Goal: Information Seeking & Learning: Check status

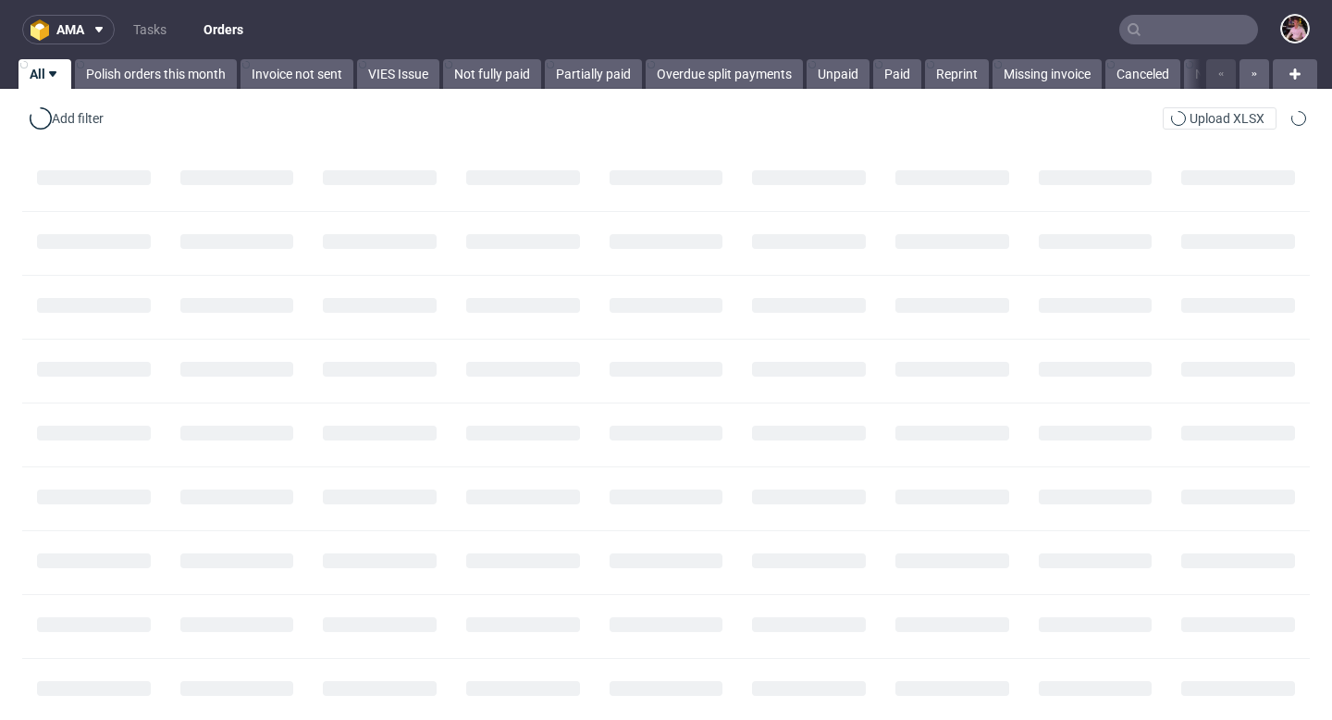
click at [1181, 33] on input "text" at bounding box center [1188, 30] width 139 height 30
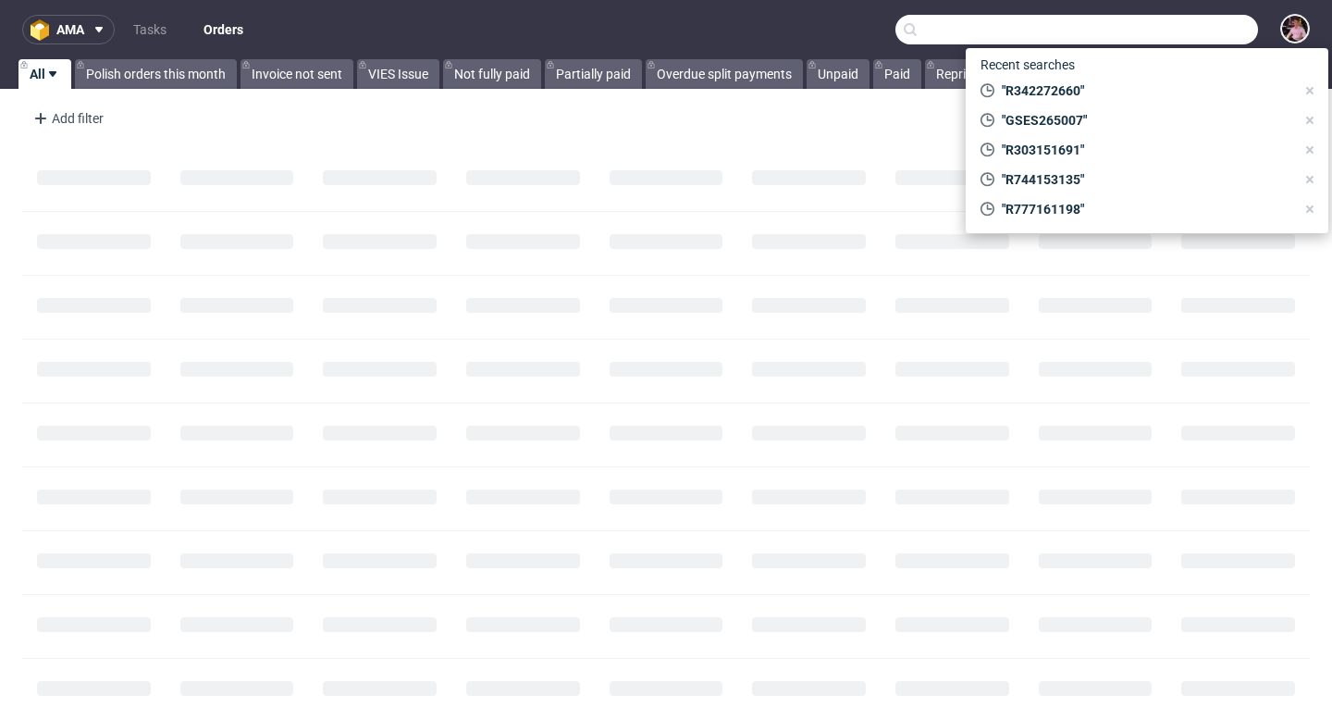
paste input "R269705049"
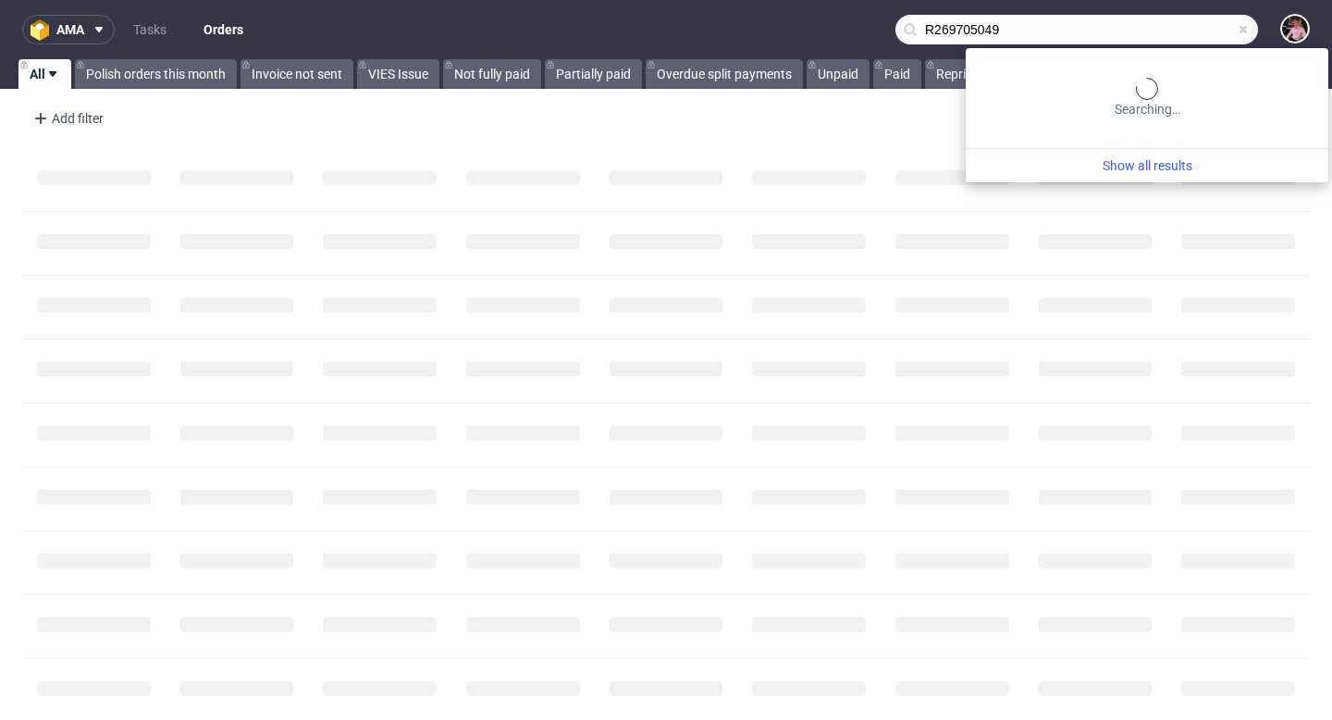
type input "R269705049"
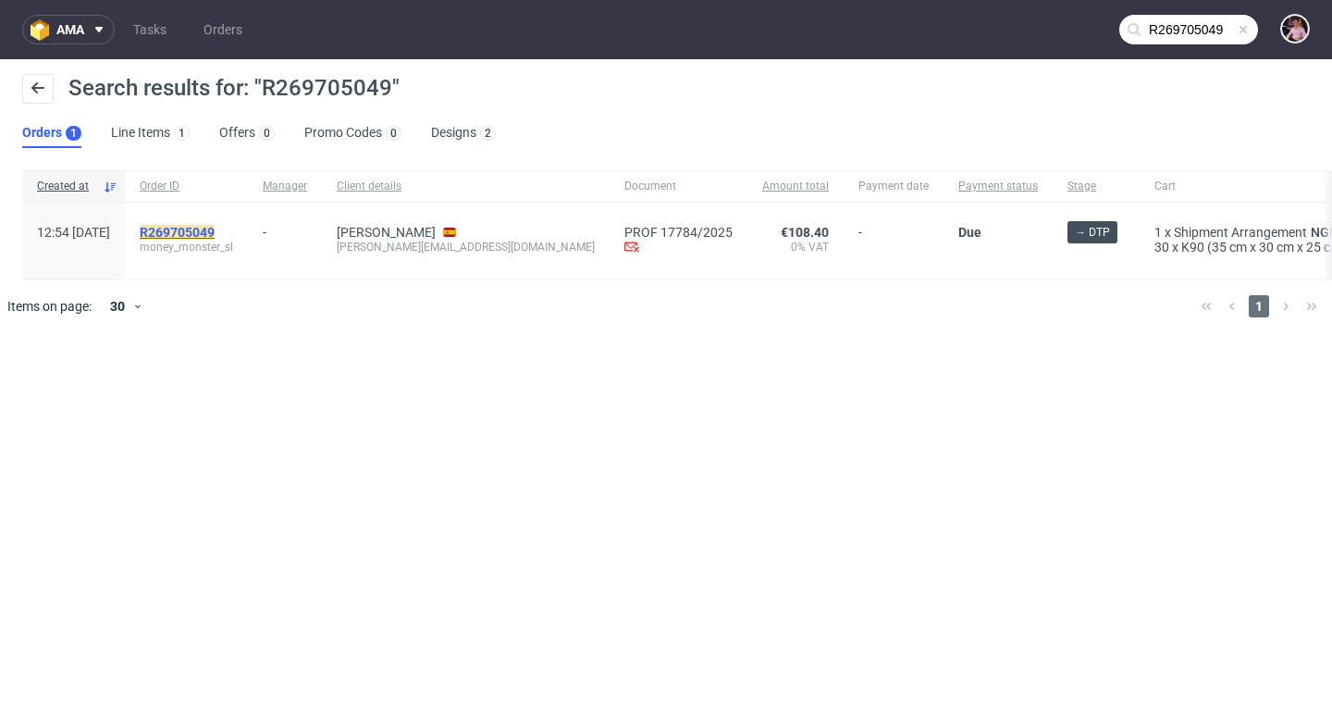
click at [215, 231] on mark "R269705049" at bounding box center [177, 232] width 75 height 15
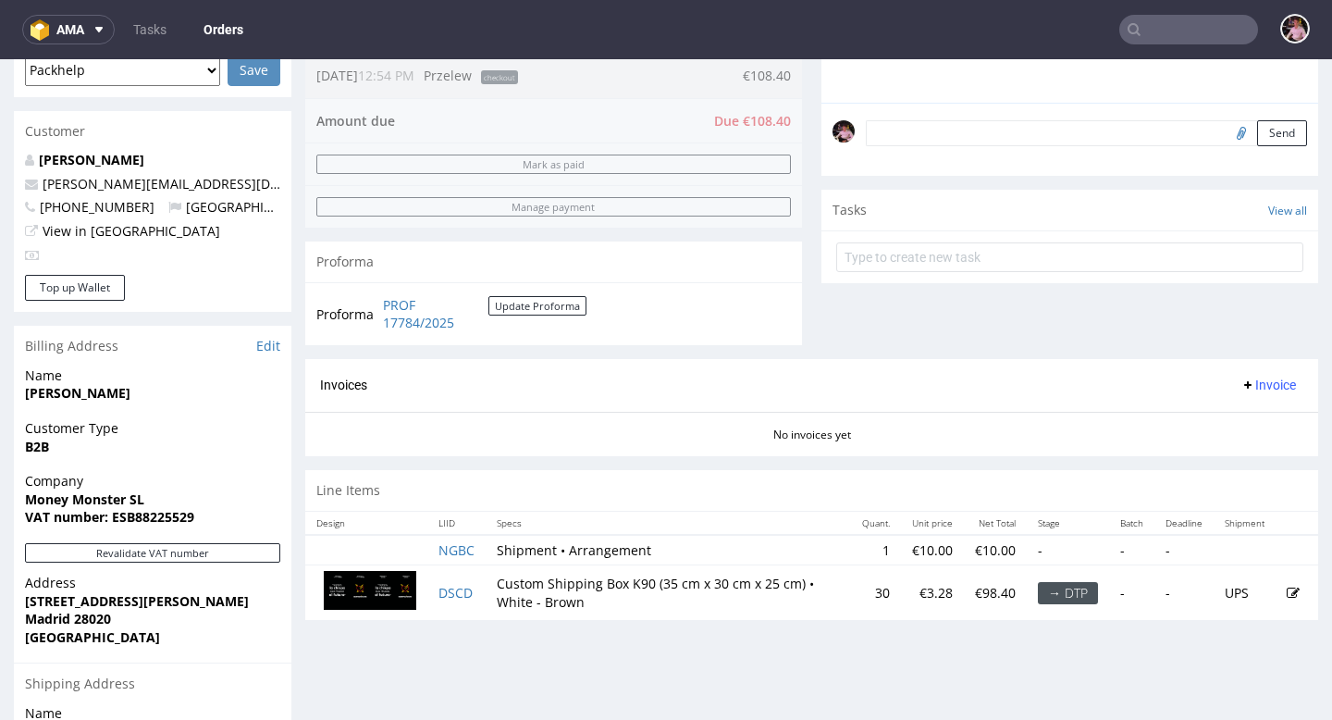
scroll to position [507, 0]
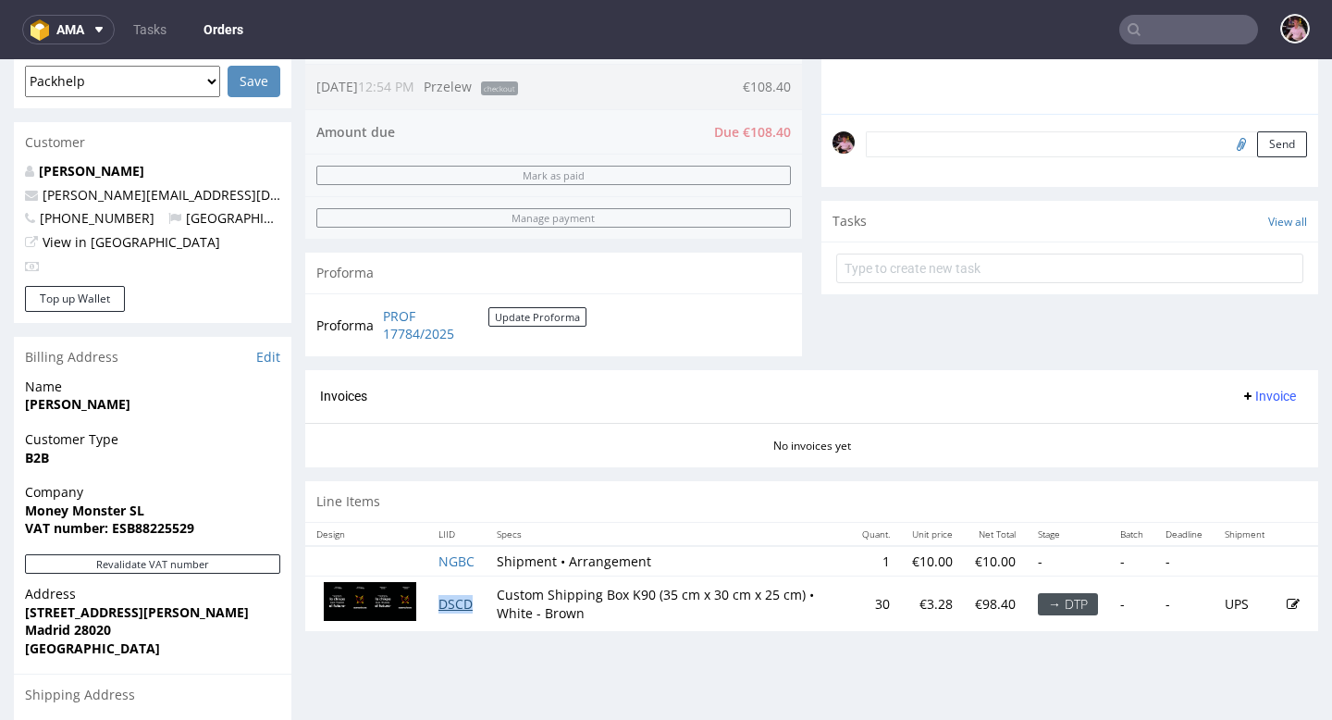
click at [449, 600] on link "DSCD" at bounding box center [456, 604] width 34 height 18
click at [1198, 41] on input "text" at bounding box center [1188, 30] width 139 height 30
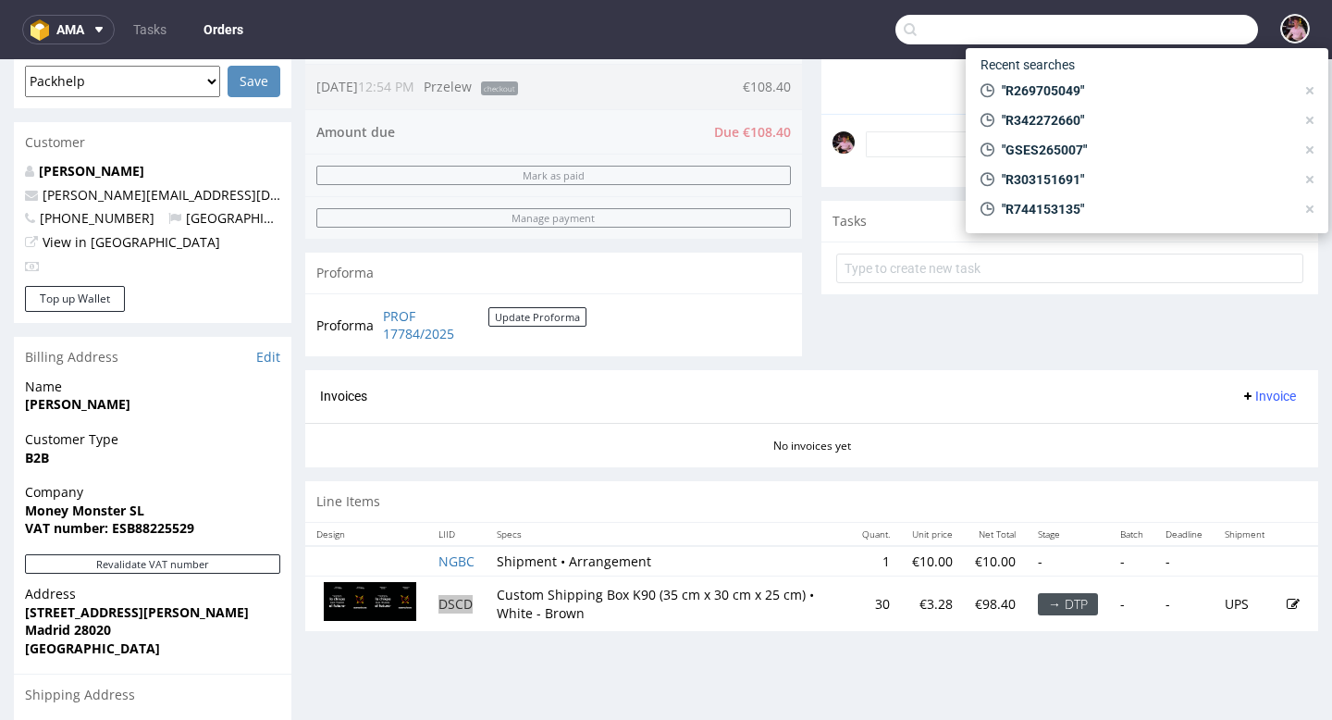
paste input "000002519"
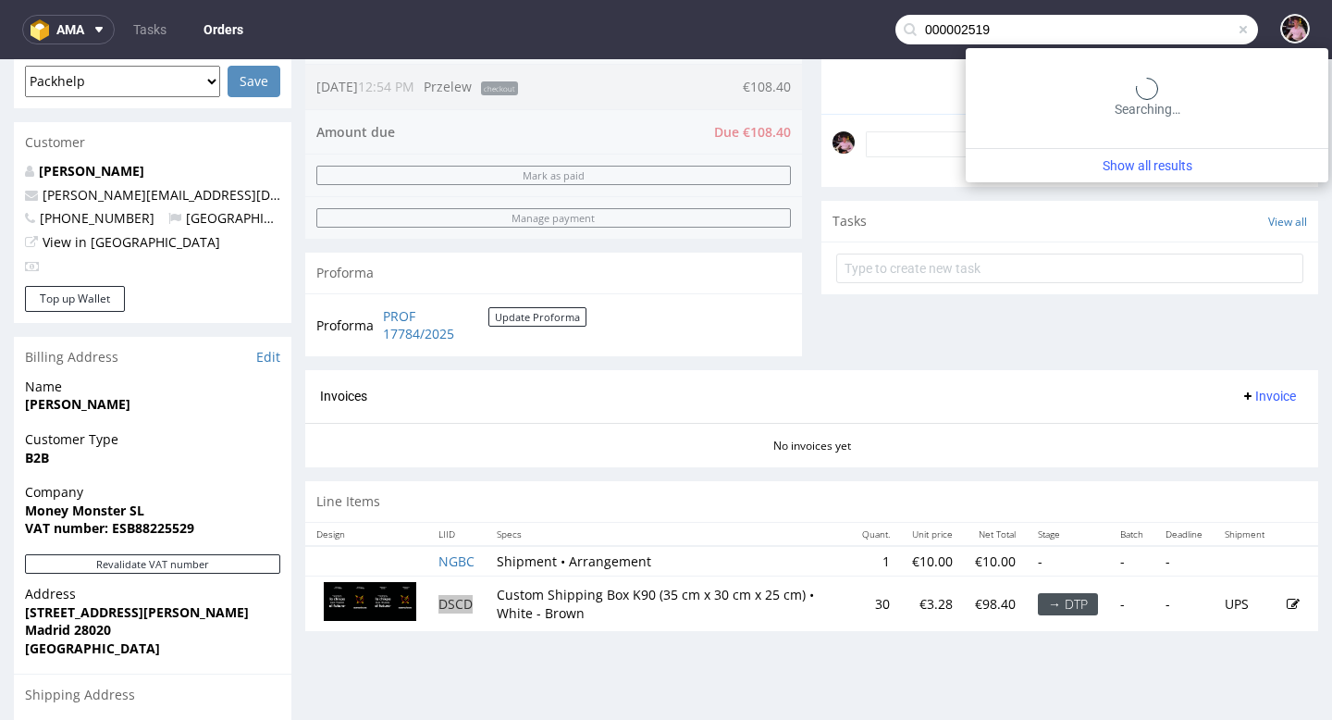
type input "000002519"
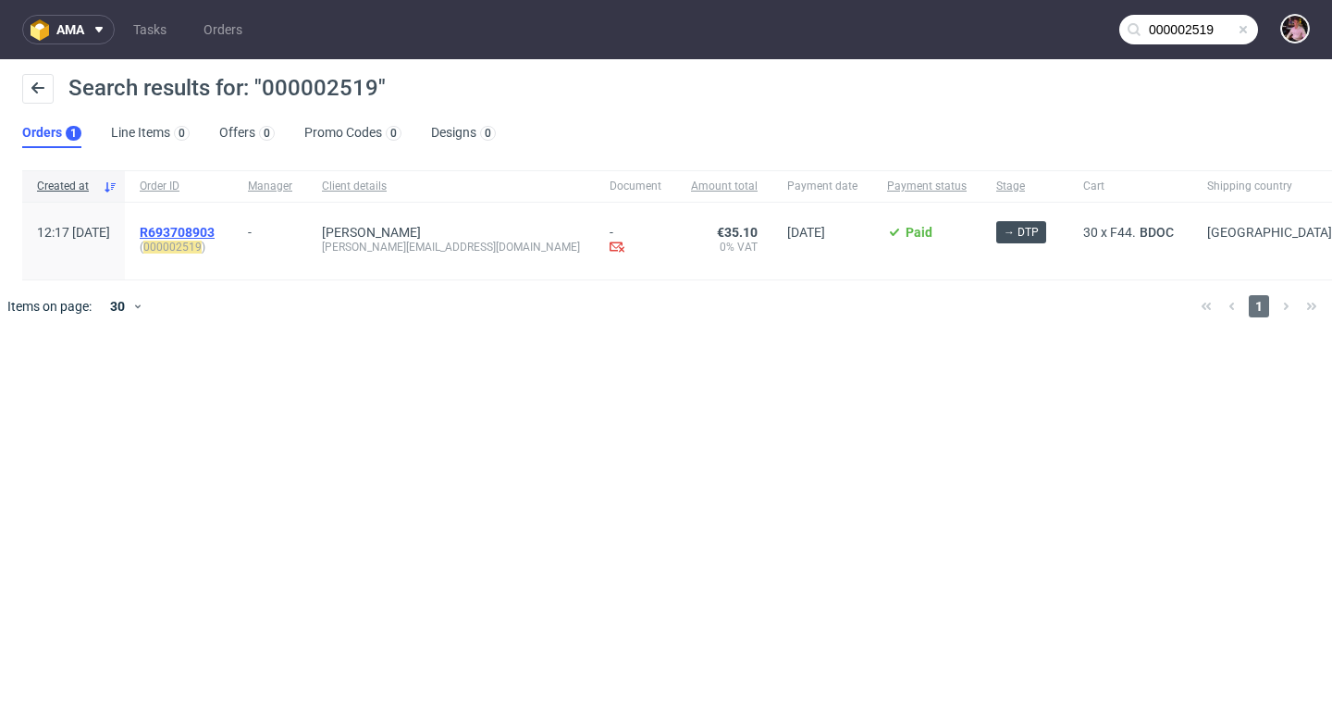
click at [215, 228] on span "R693708903" at bounding box center [177, 232] width 75 height 15
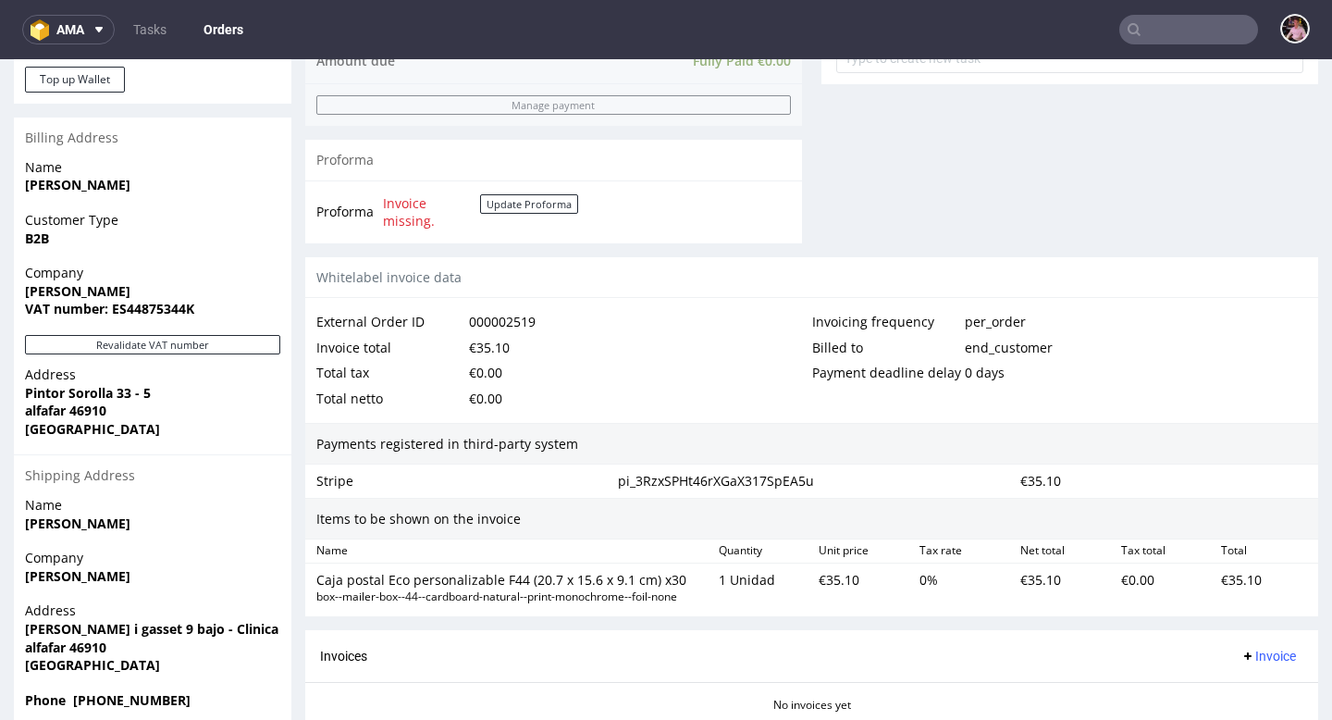
scroll to position [905, 0]
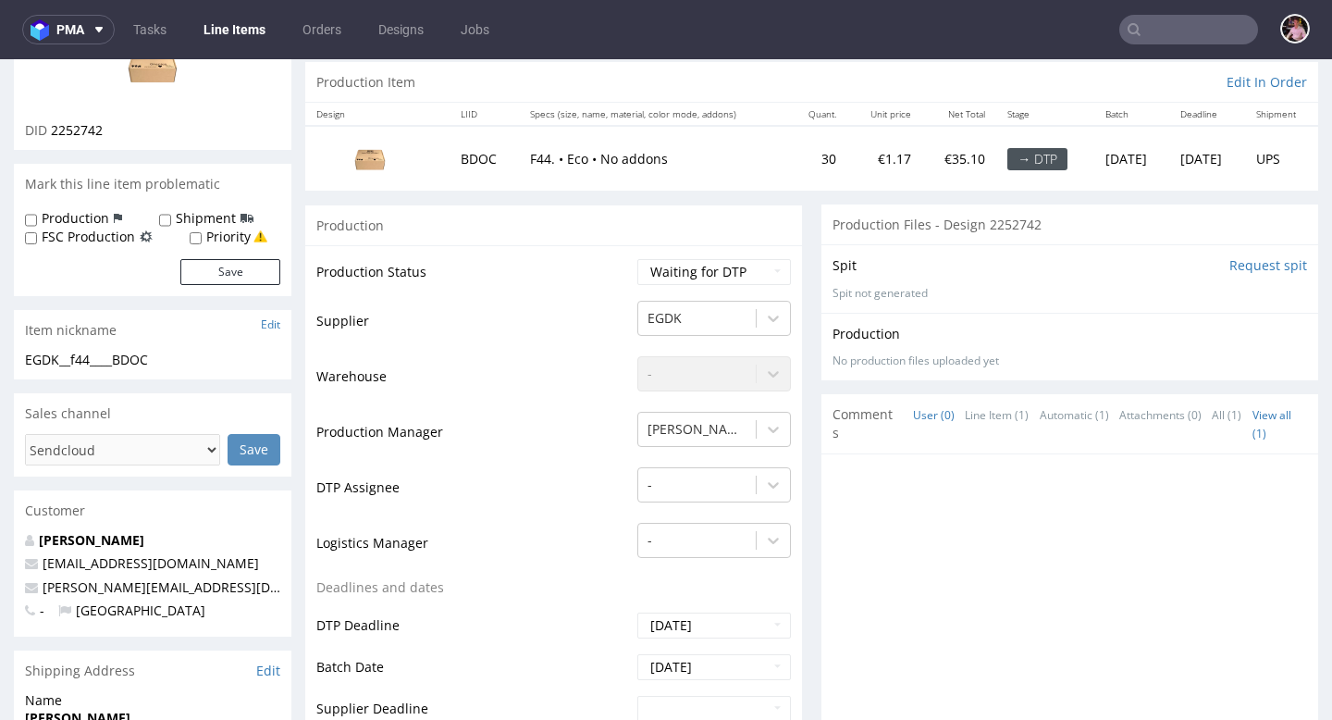
scroll to position [159, 0]
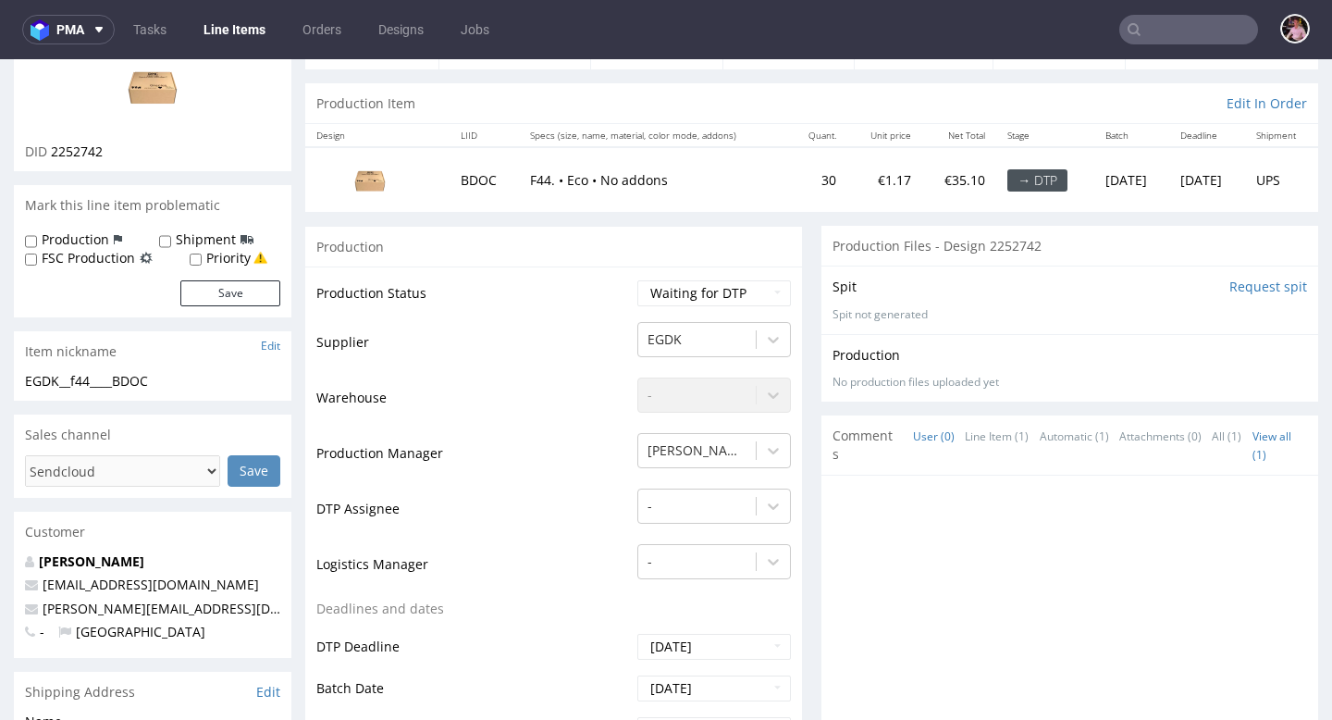
click at [1209, 36] on input "text" at bounding box center [1188, 30] width 139 height 30
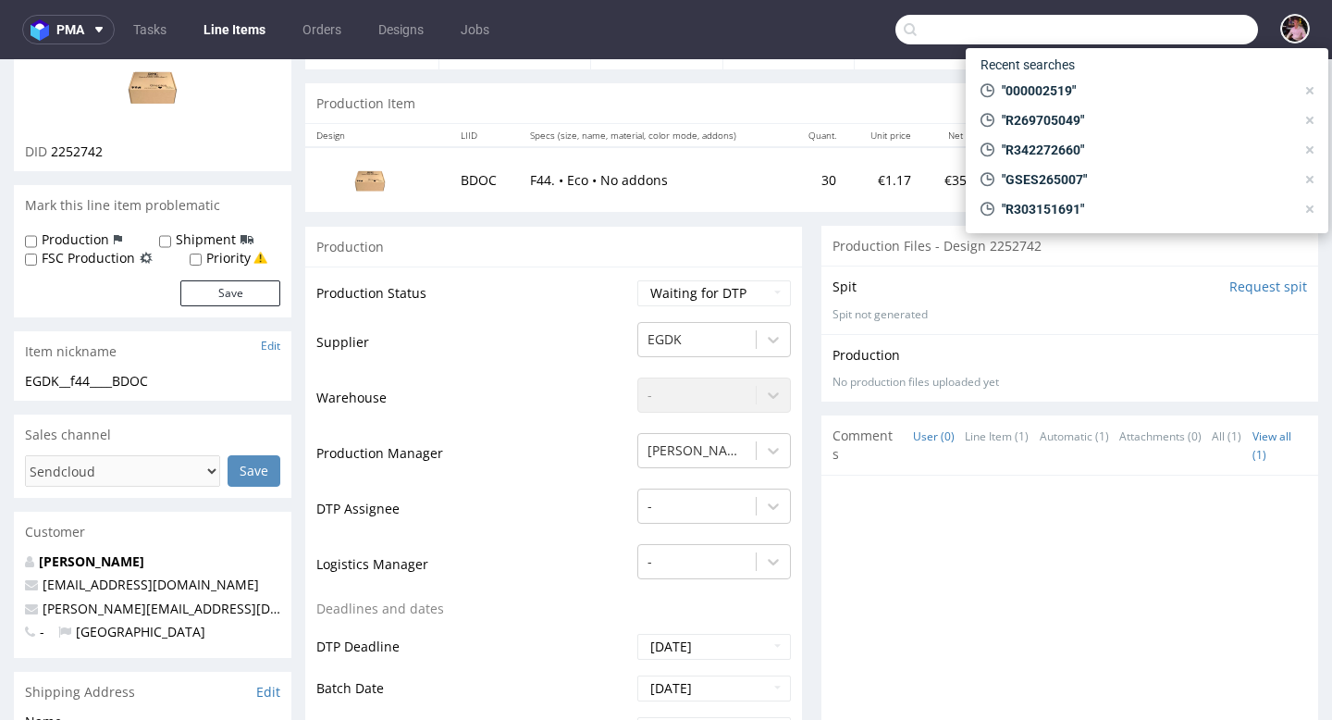
paste input "karlakfe@gmail.com"
type input "karlakfe@gmail.com"
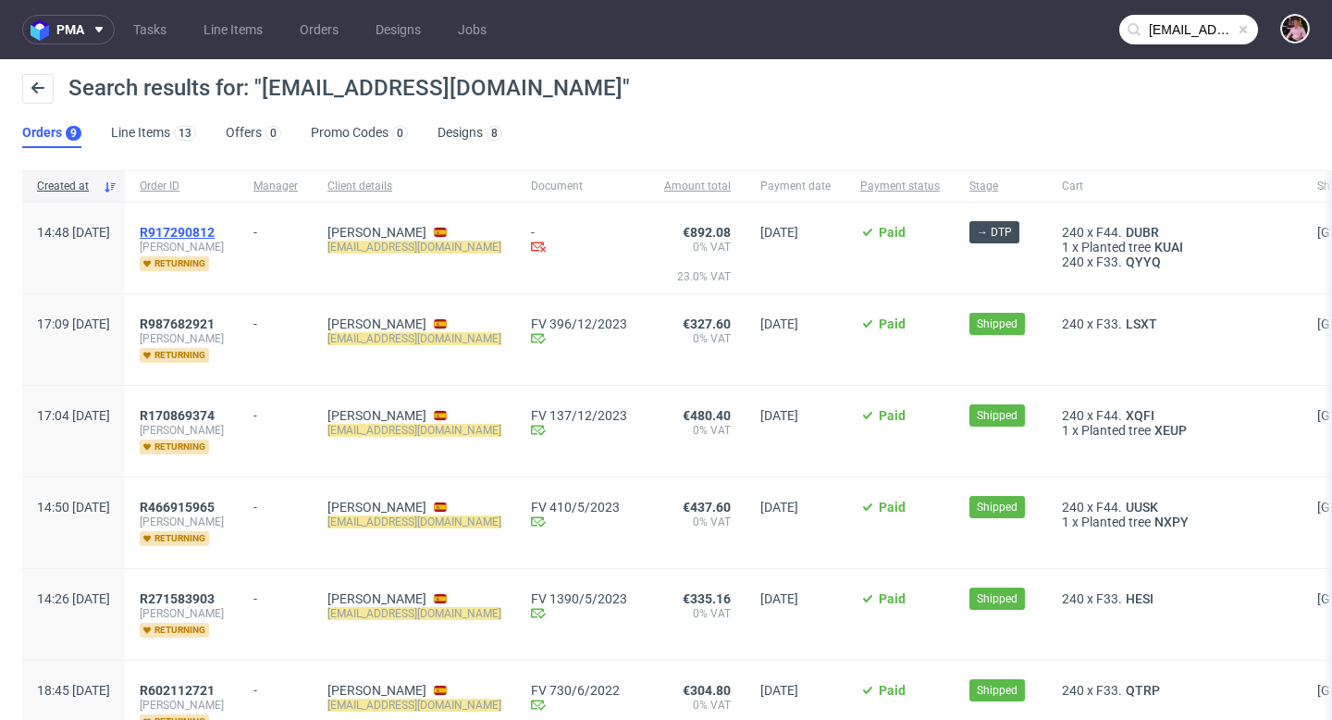
click at [215, 228] on span "R917290812" at bounding box center [177, 232] width 75 height 15
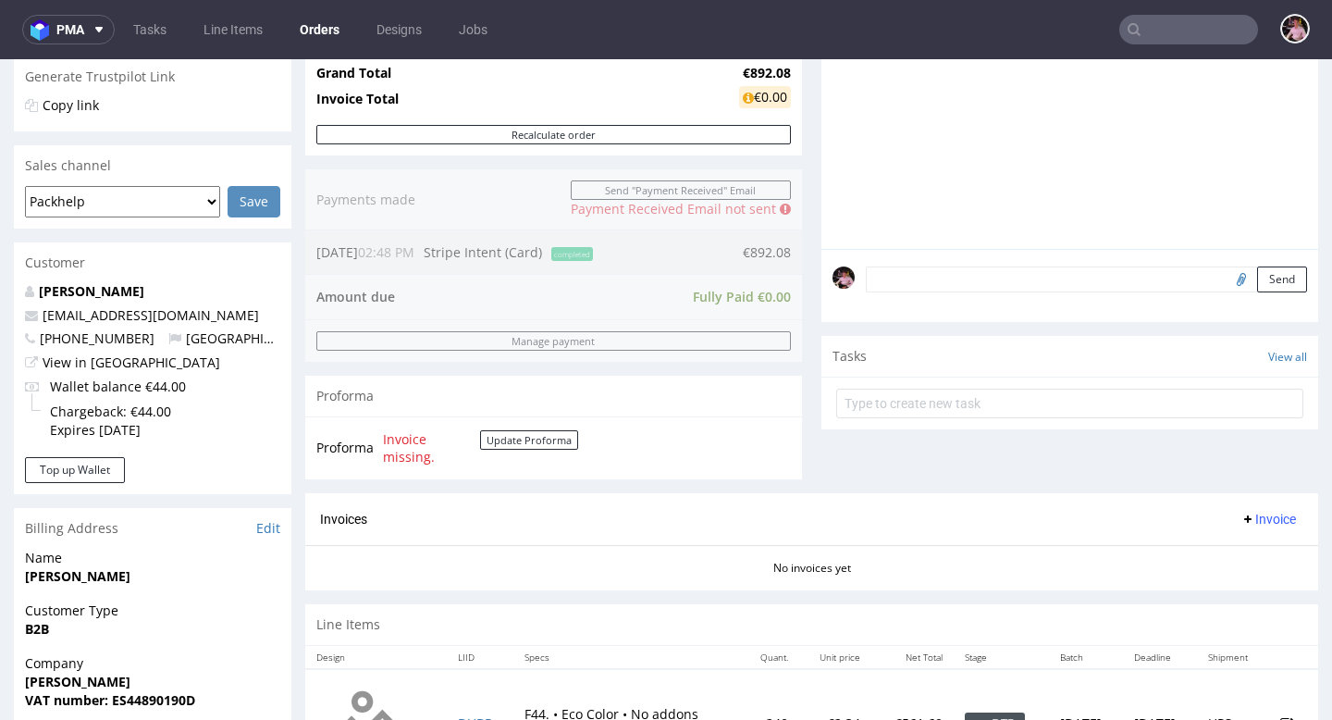
scroll to position [410, 0]
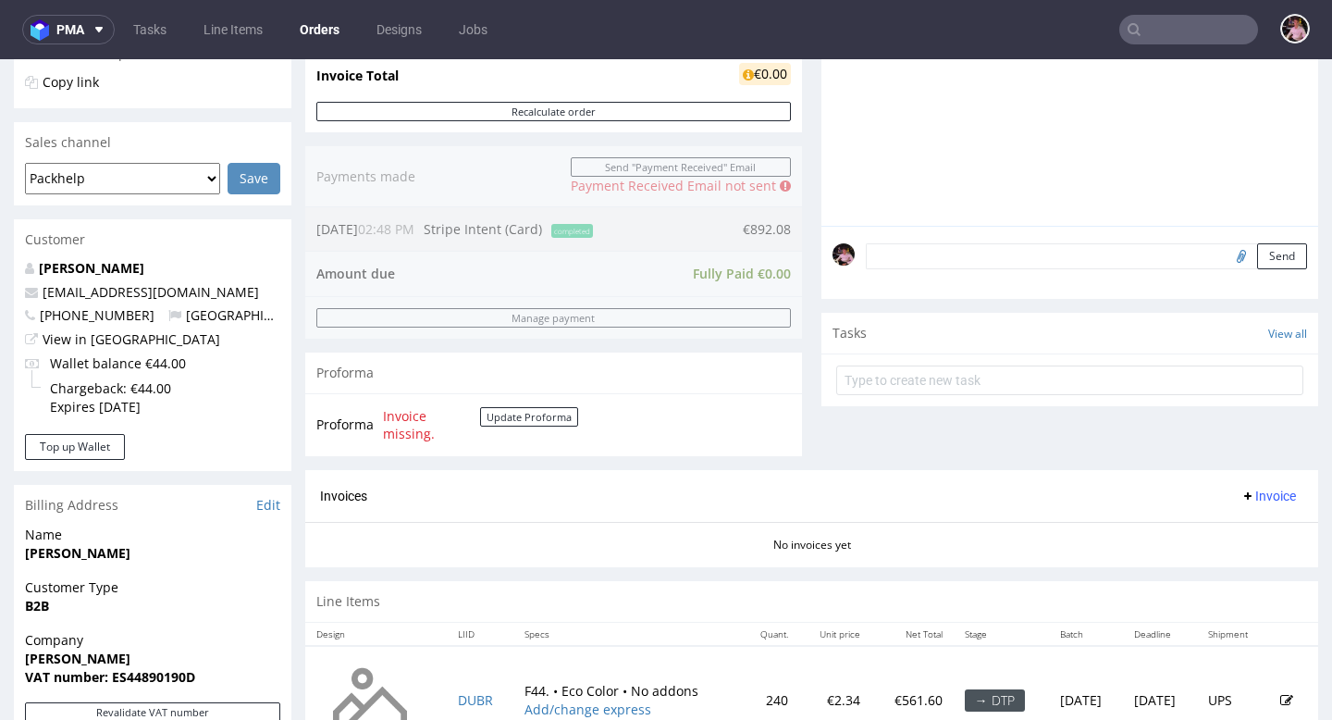
click at [939, 269] on textarea at bounding box center [1086, 256] width 441 height 26
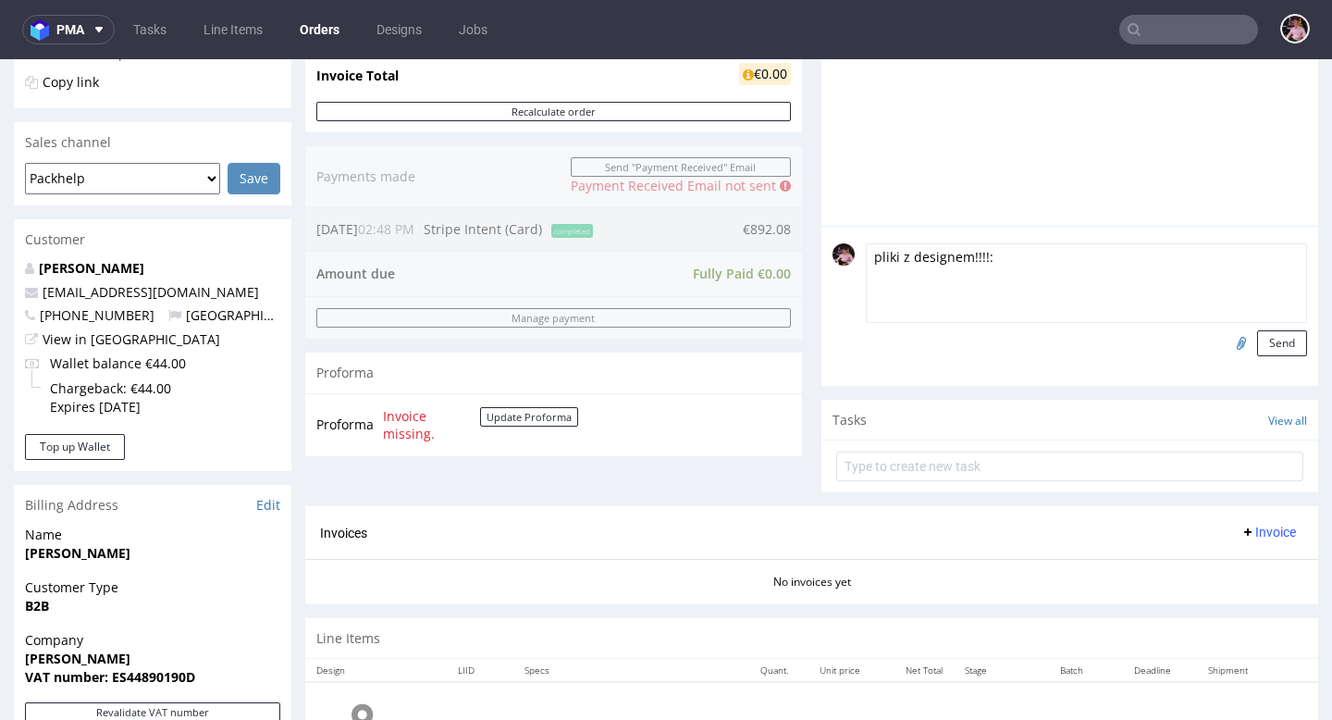
click at [1228, 354] on input "file" at bounding box center [1239, 342] width 26 height 24
click at [1020, 278] on textarea "pliki z designem!!!!:" at bounding box center [1086, 283] width 441 height 80
paste textarea "https://wetransfer.com/downloads/dc91d90a70b37e21bf82bace3e5be59020250825111627…"
type textarea "pliki z designem!!!!: https://wetransfer.com/downloads/dc91d90a70b37e21bf82bace…"
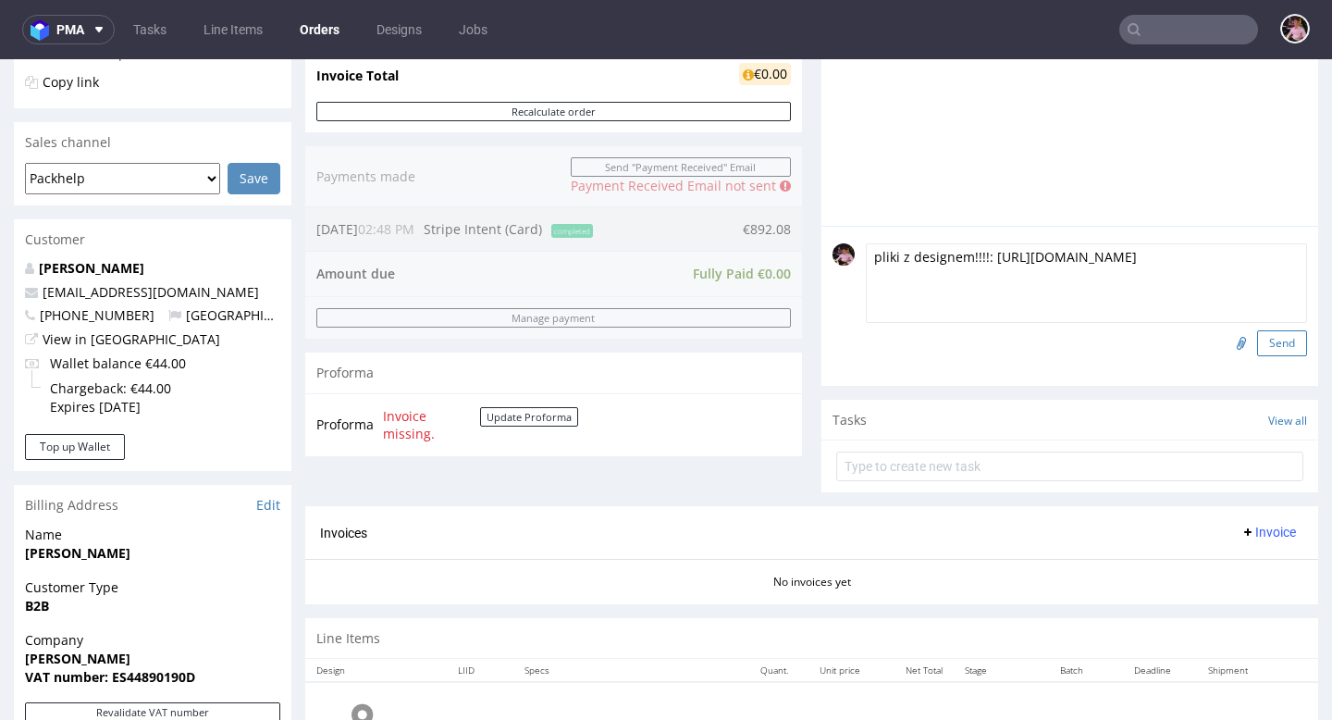
click at [1257, 356] on button "Send" at bounding box center [1282, 343] width 50 height 26
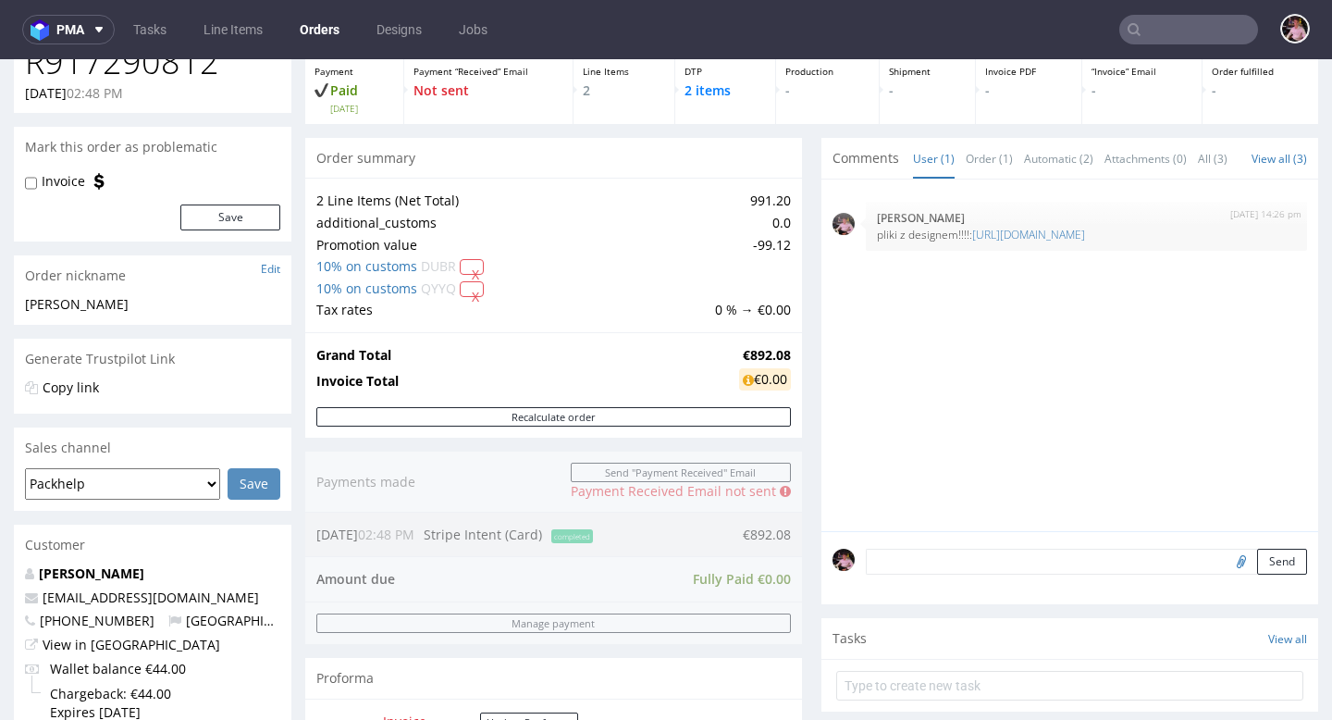
scroll to position [116, 0]
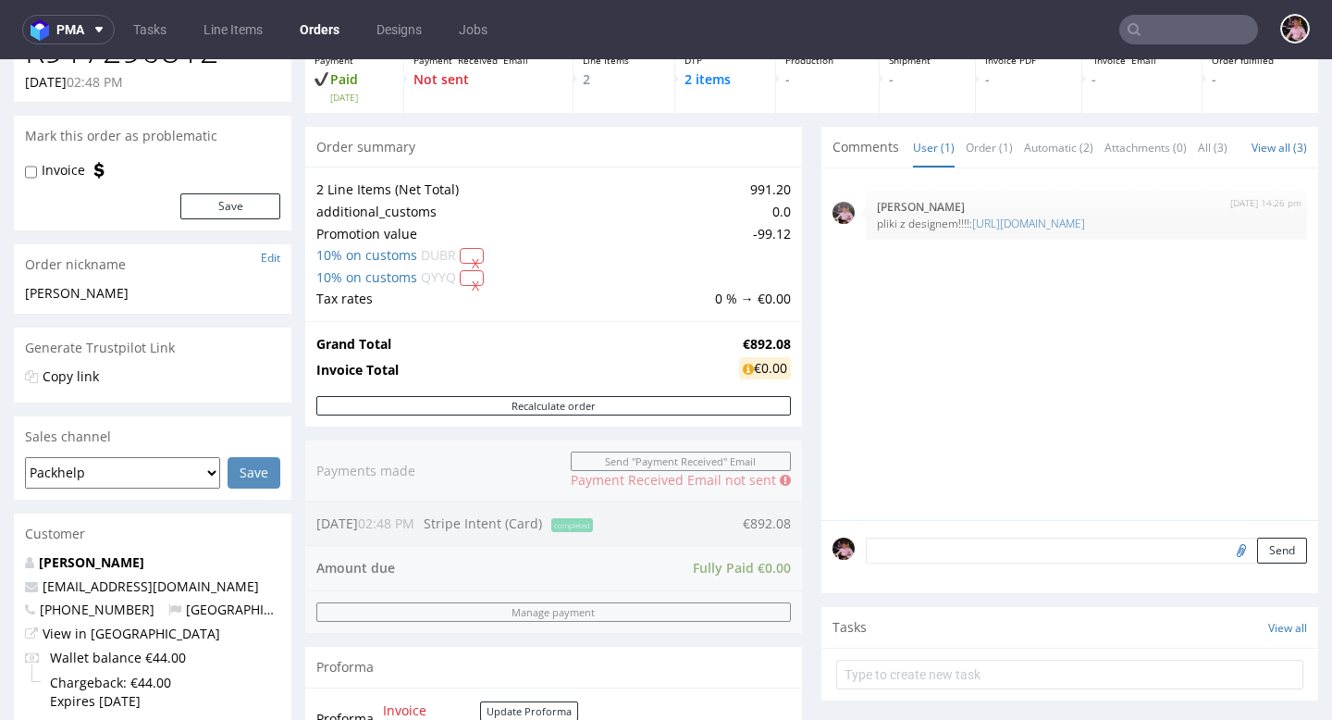
click at [980, 563] on textarea at bounding box center [1086, 551] width 441 height 26
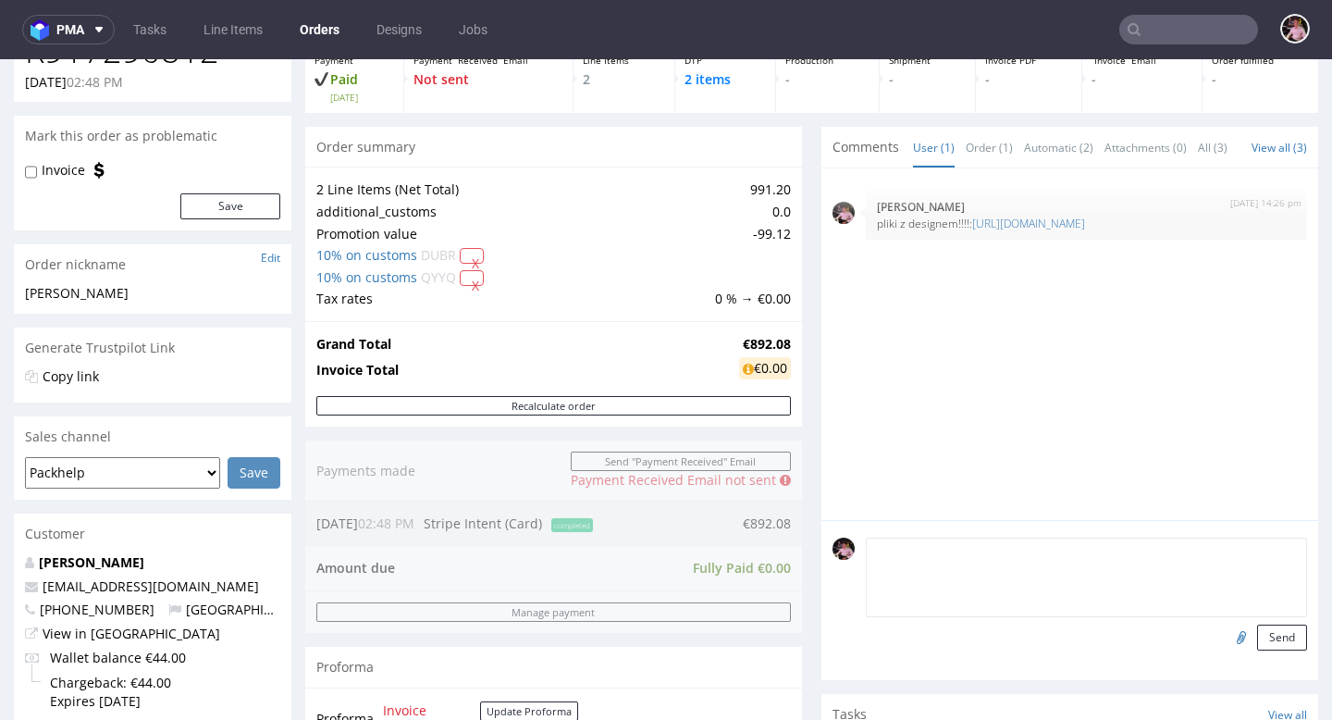
paste textarea "Bardzo ważne jest, aby zachować zasadę, że linie zagięcia znajdują się po tej s…"
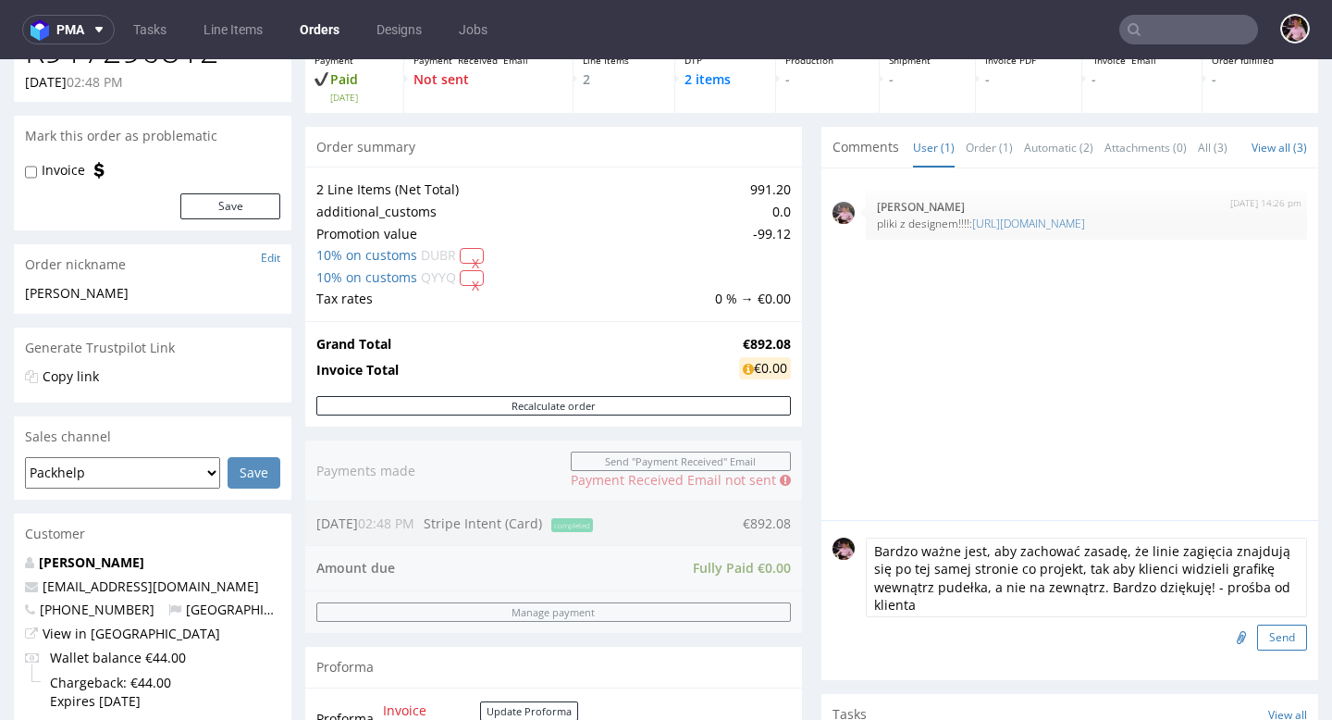
scroll to position [15, 0]
type textarea "Bardzo ważne jest, aby zachować zasadę, że linie zagięcia znajdują się po tej s…"
click at [1257, 650] on button "Send" at bounding box center [1282, 637] width 50 height 26
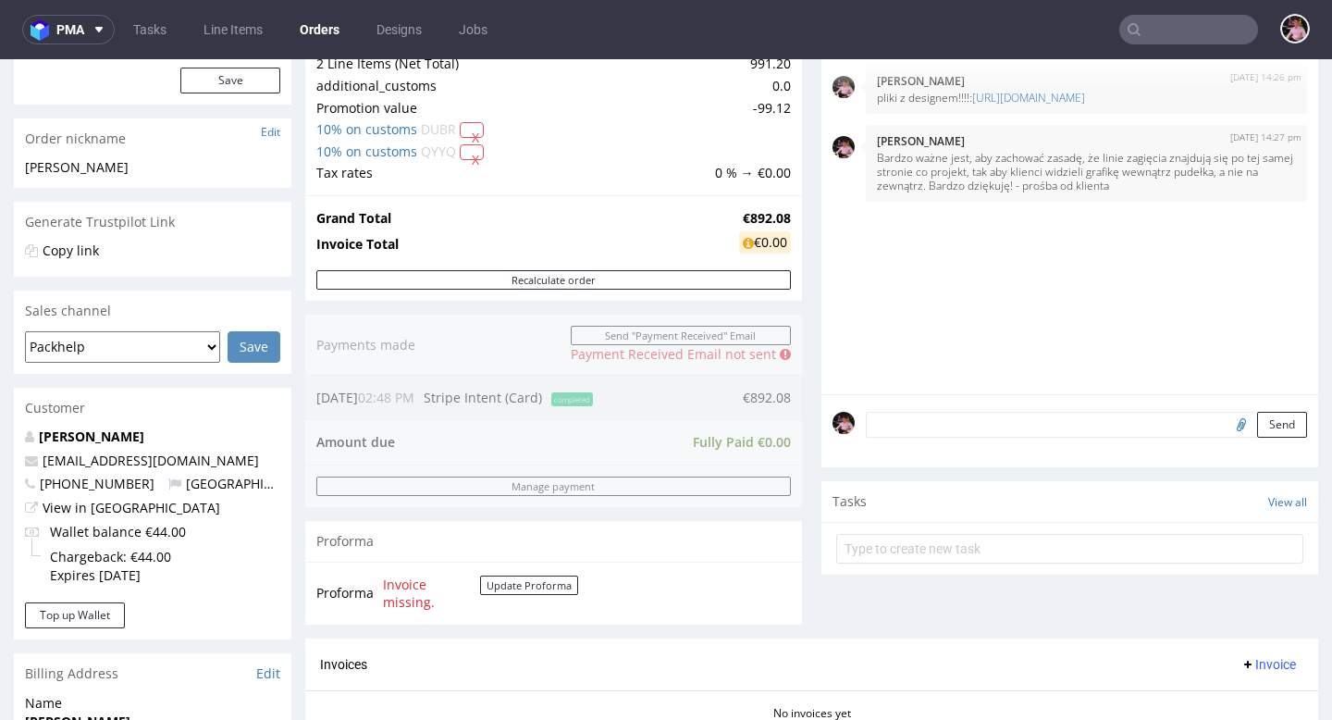
scroll to position [259, 0]
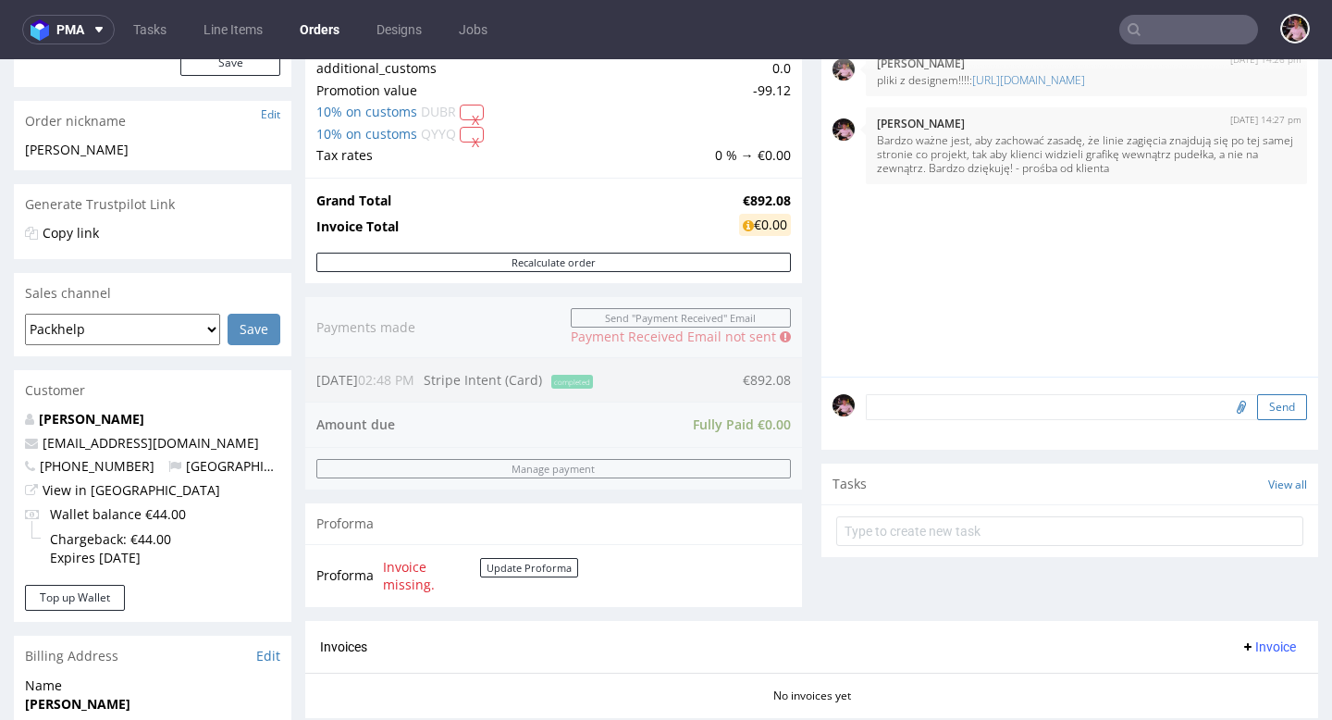
click at [1262, 420] on button "Send" at bounding box center [1282, 407] width 50 height 26
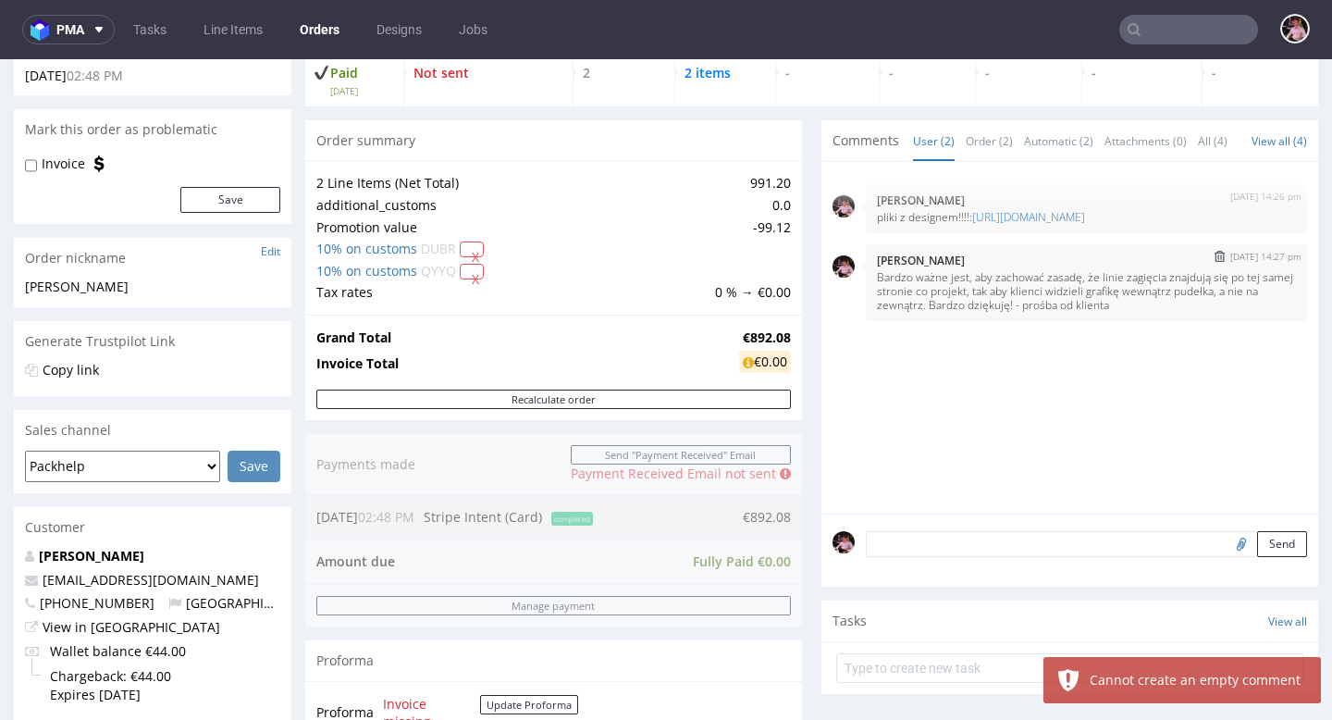
scroll to position [145, 0]
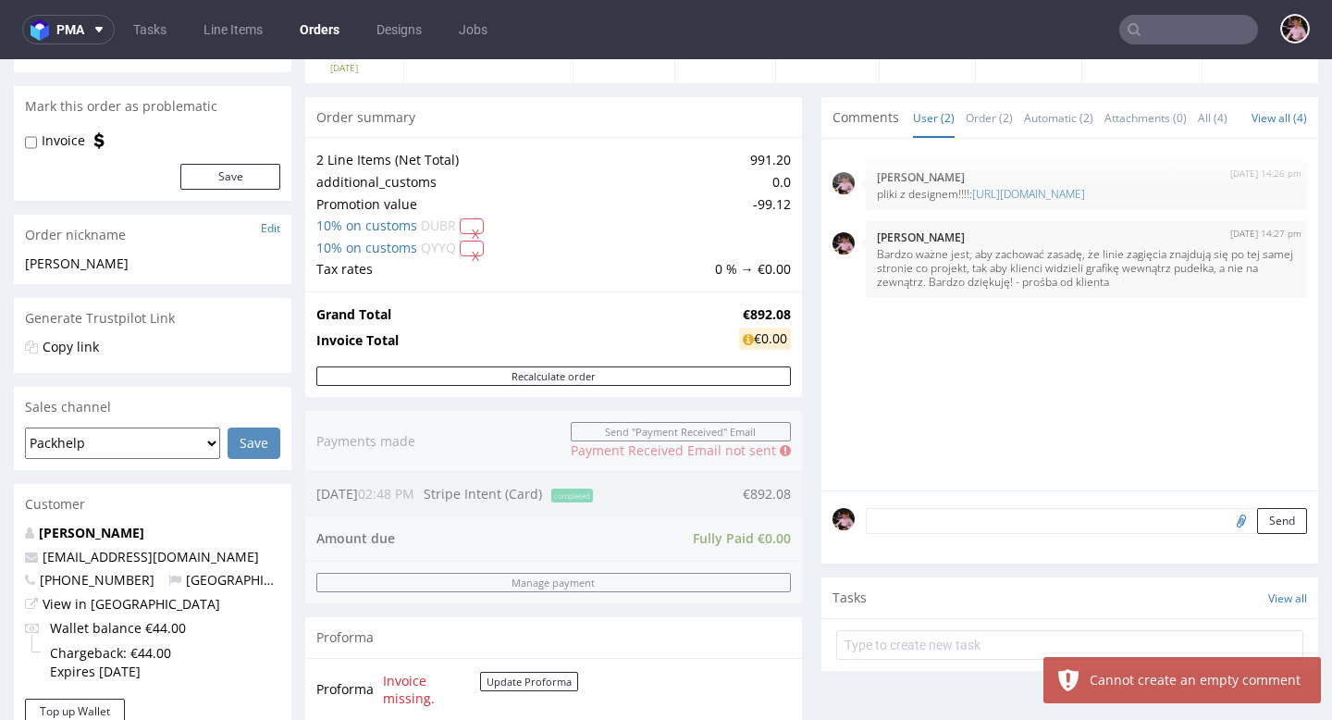
click at [1054, 533] on textarea at bounding box center [1086, 521] width 441 height 26
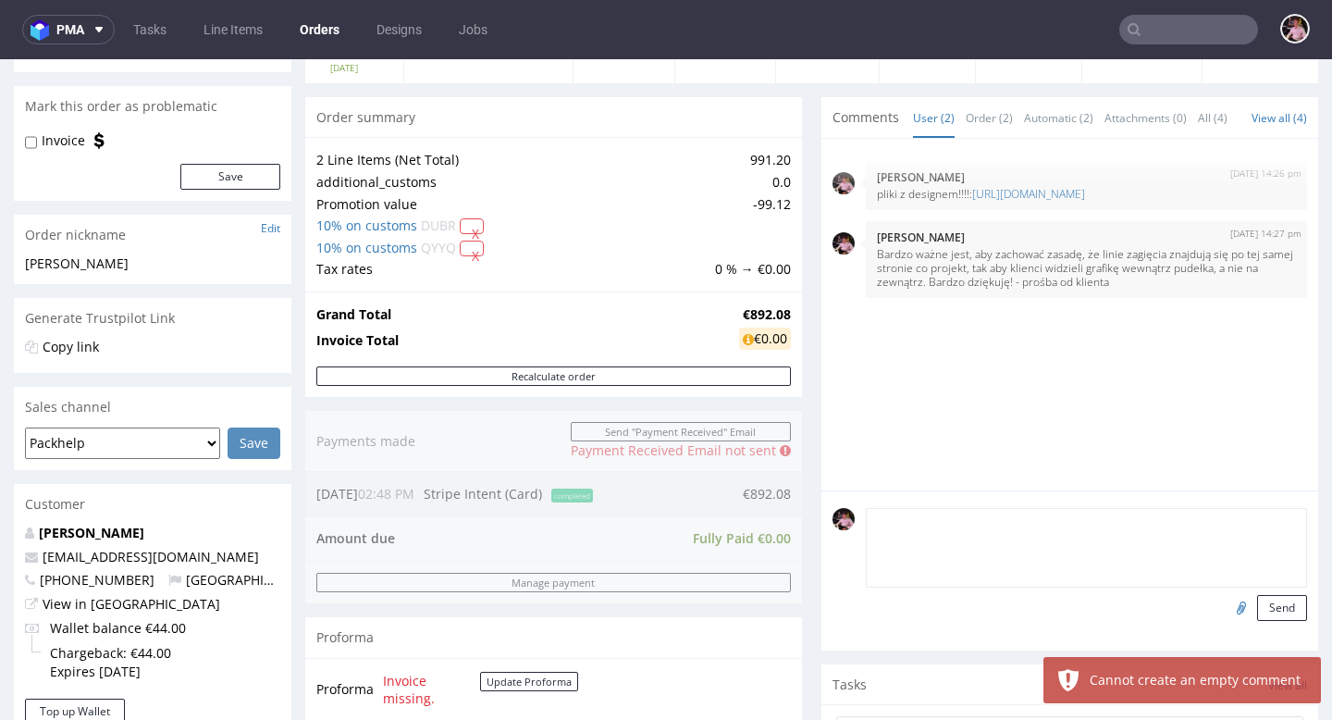
click at [1230, 619] on input "file" at bounding box center [1239, 607] width 26 height 24
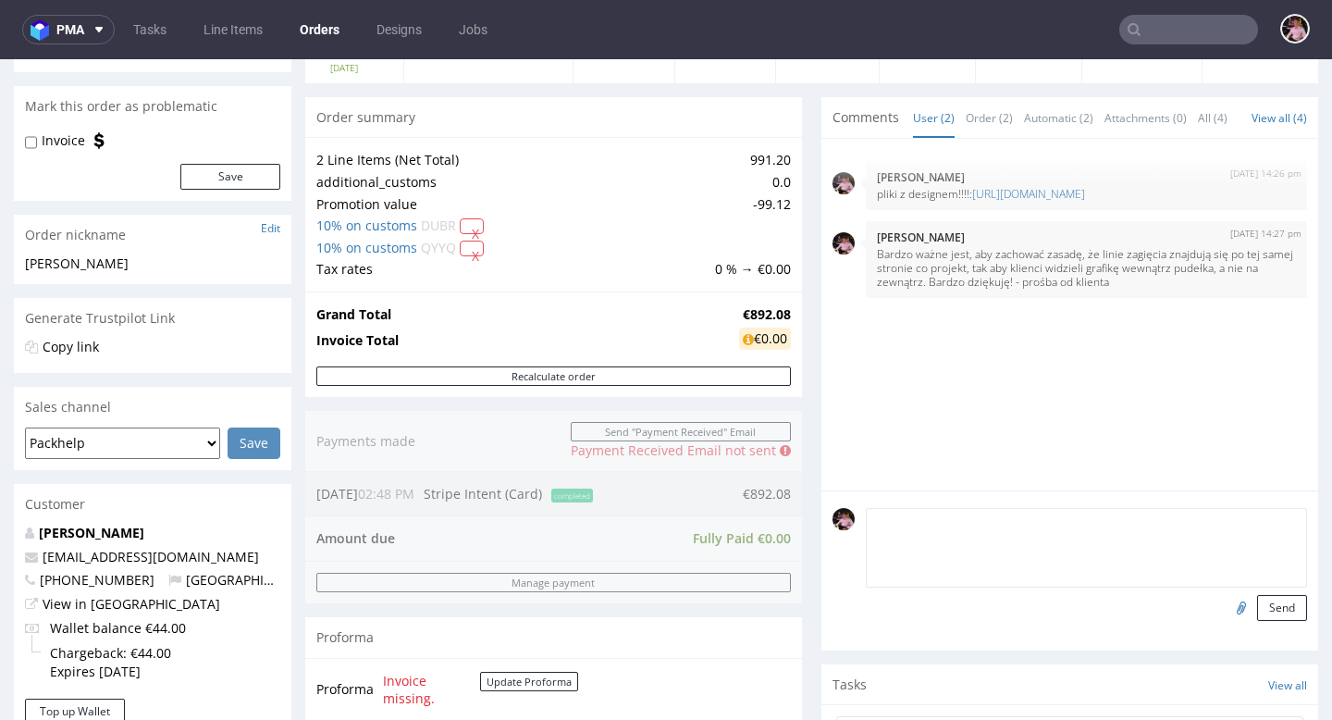
type input "C:\fakepath\wetransfer_nuevas-cajas_2025-08-25_1116.zip"
click at [1261, 621] on button "Send" at bounding box center [1282, 608] width 50 height 26
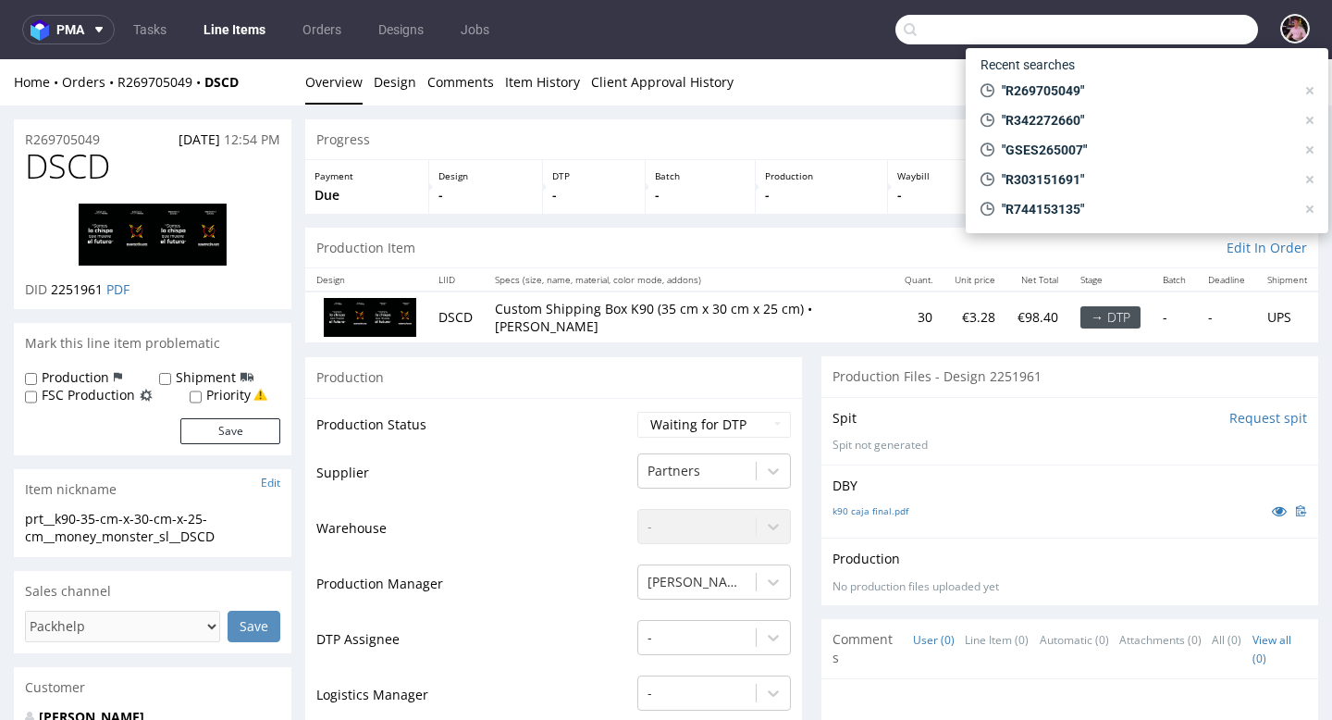
click at [1169, 23] on input "text" at bounding box center [1077, 30] width 363 height 30
paste input "R464680737"
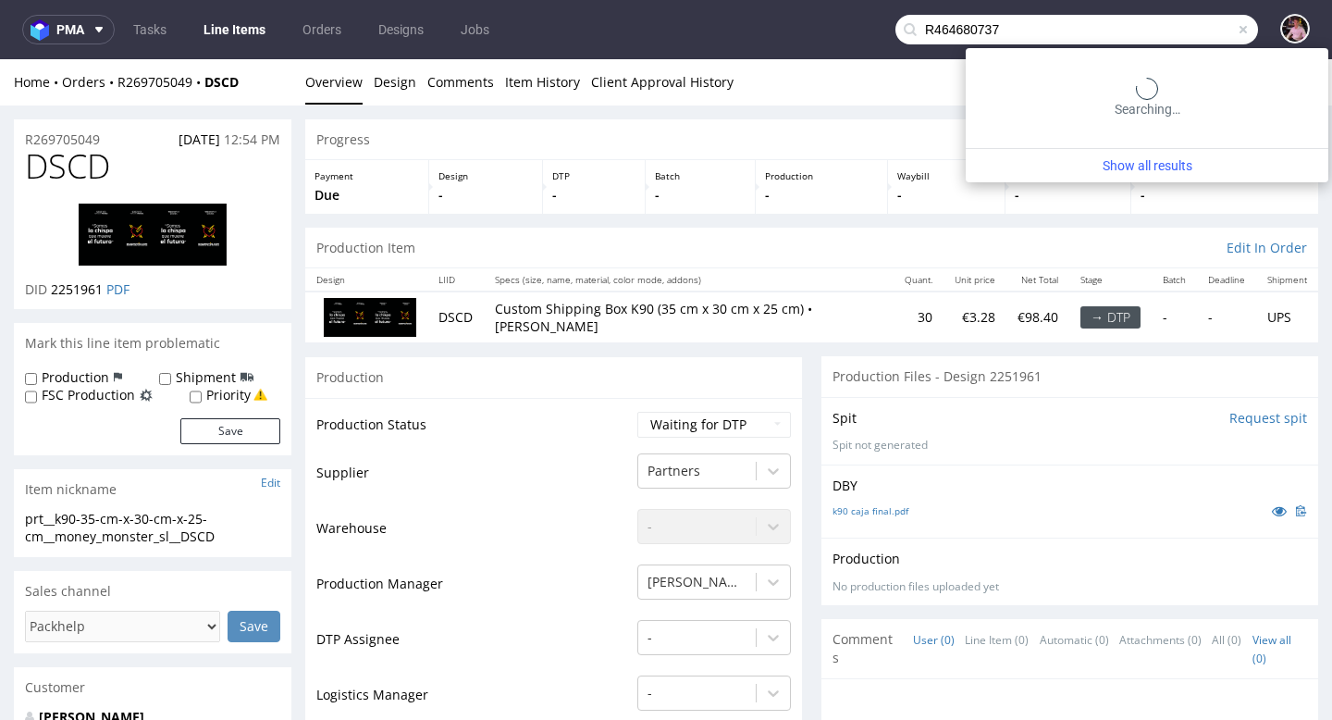
type input "R464680737"
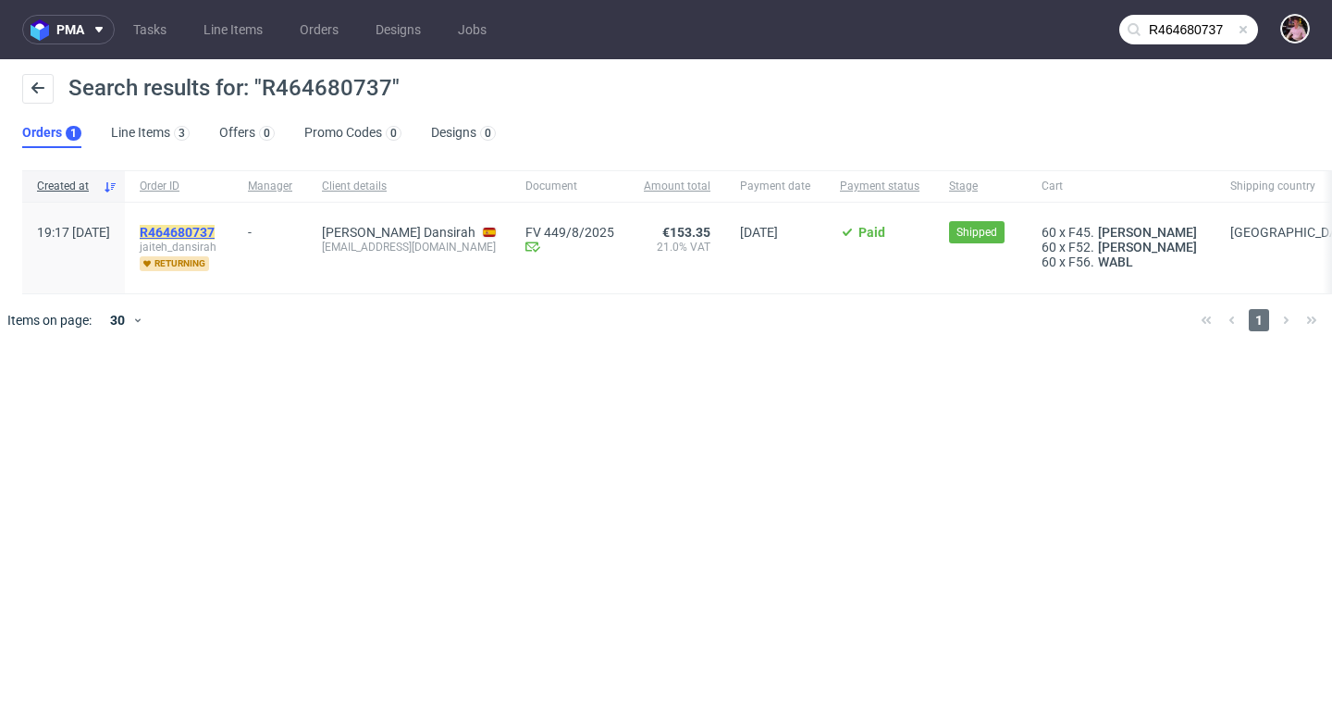
click at [215, 229] on mark "R464680737" at bounding box center [177, 232] width 75 height 15
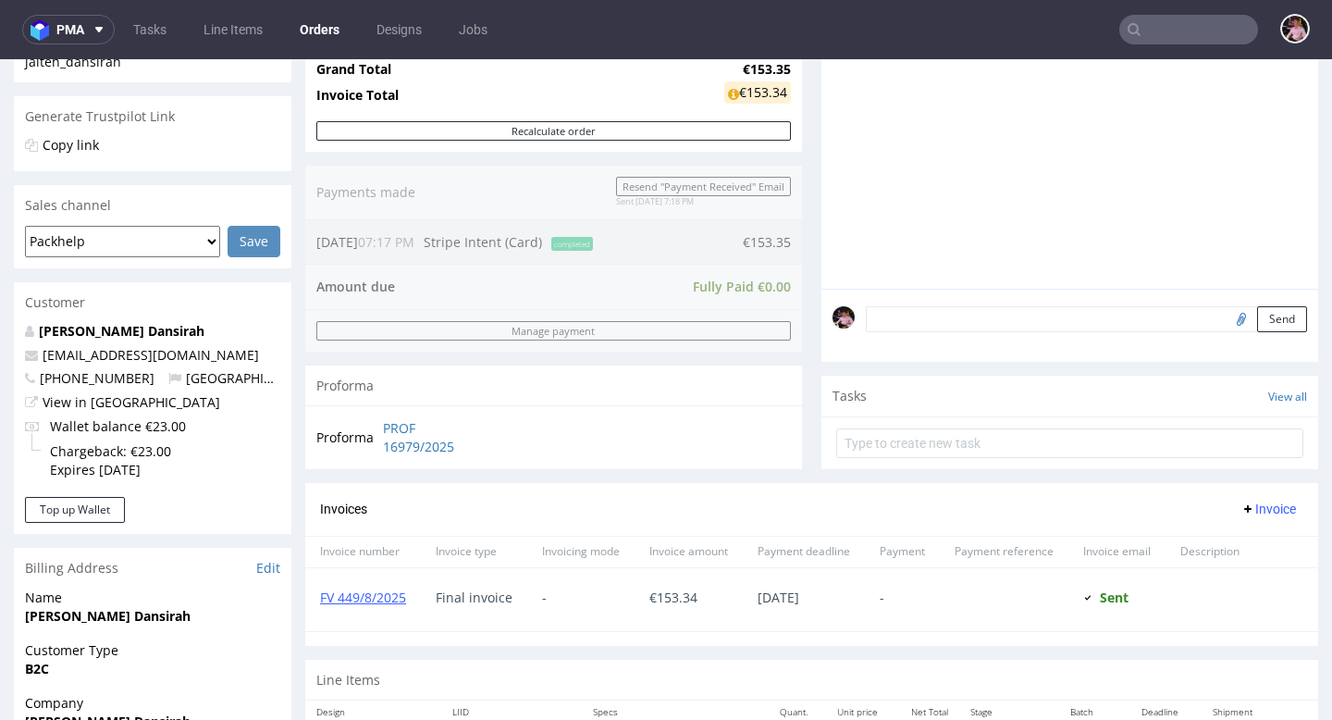
scroll to position [758, 0]
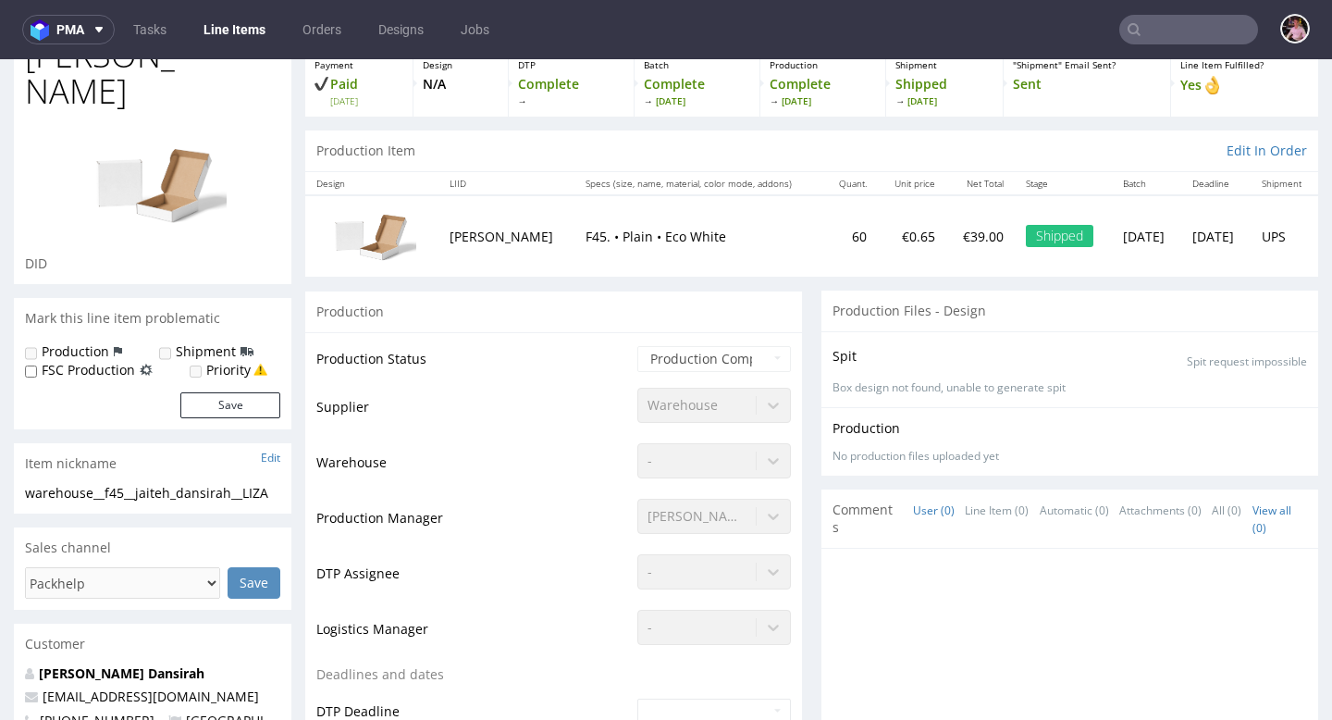
scroll to position [262, 0]
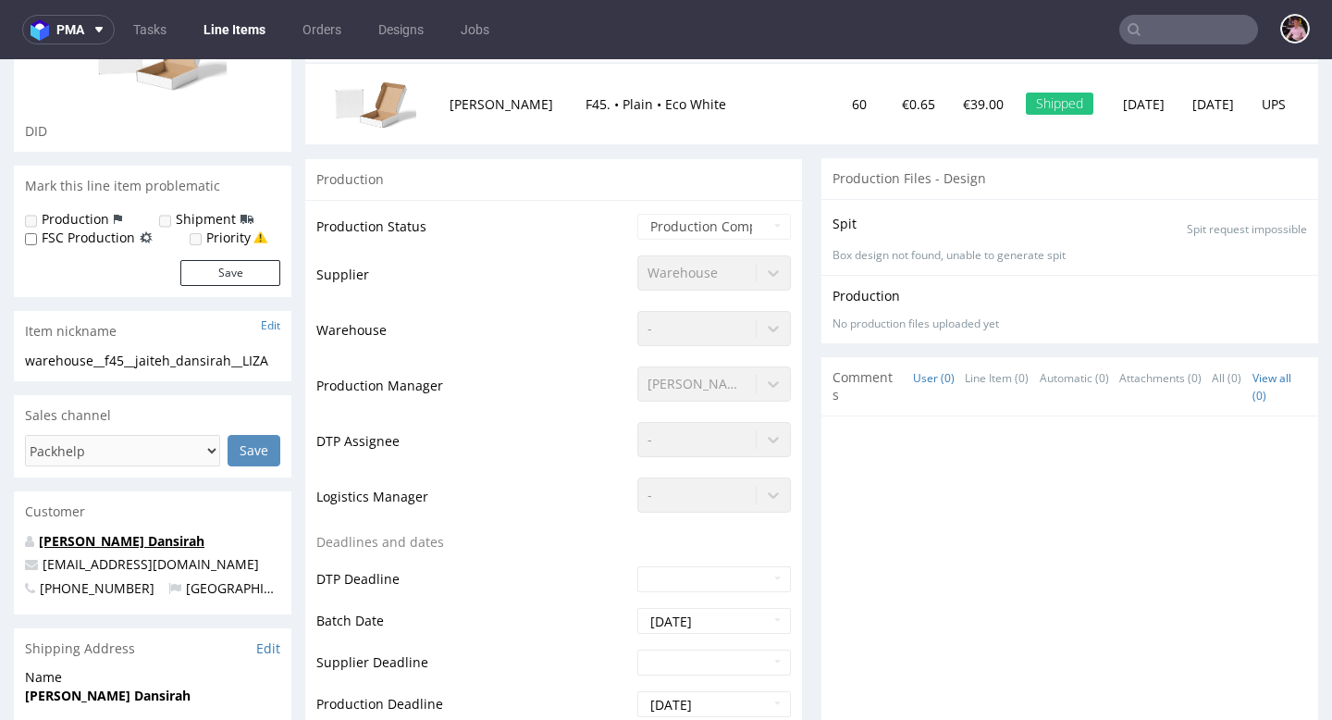
click at [120, 532] on link "Mariyamo Jaiteh Dansirah" at bounding box center [122, 541] width 166 height 18
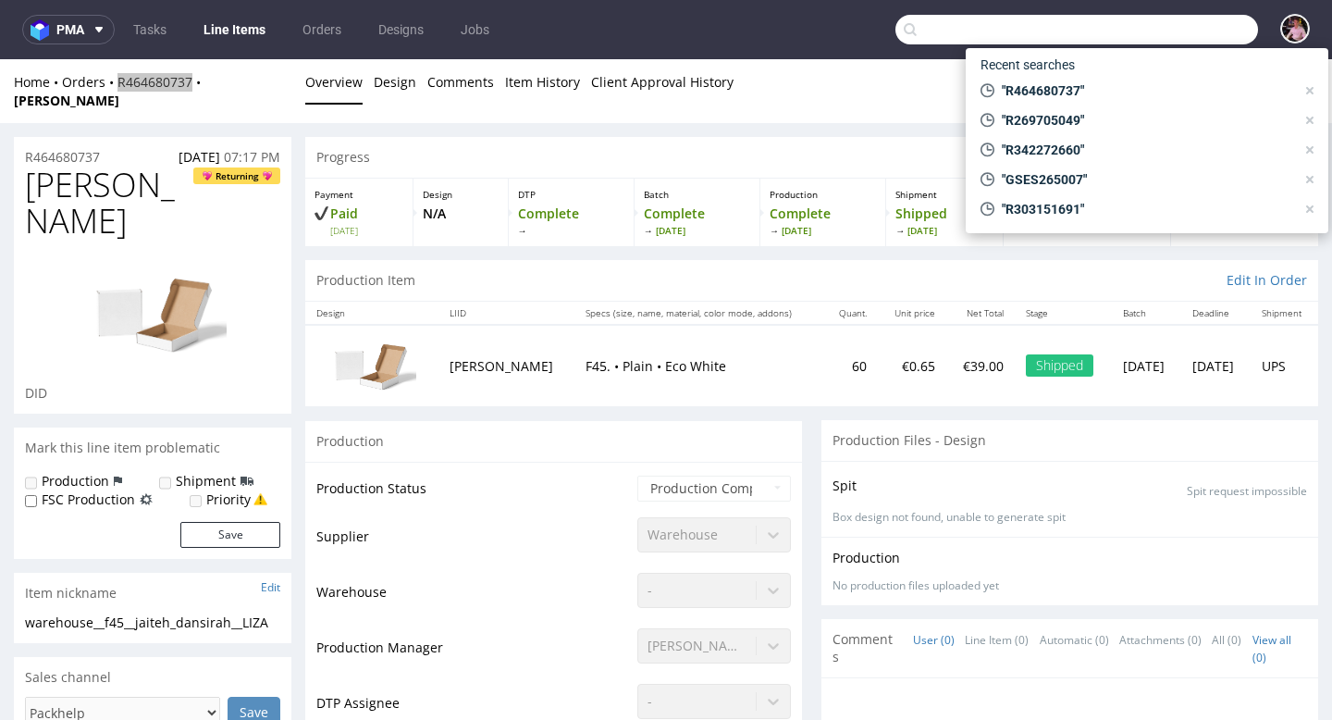
click at [1197, 26] on input "text" at bounding box center [1077, 30] width 363 height 30
type input "894314104"
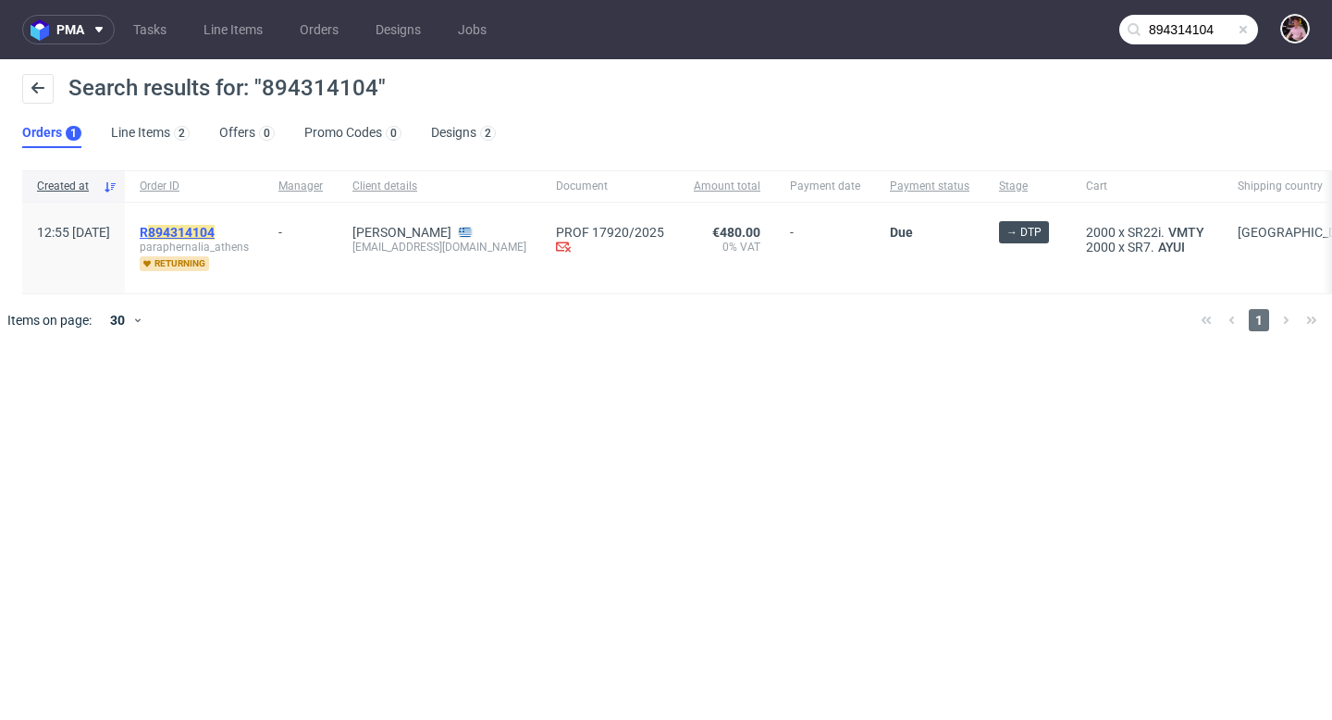
click at [215, 229] on mark "894314104" at bounding box center [181, 232] width 67 height 15
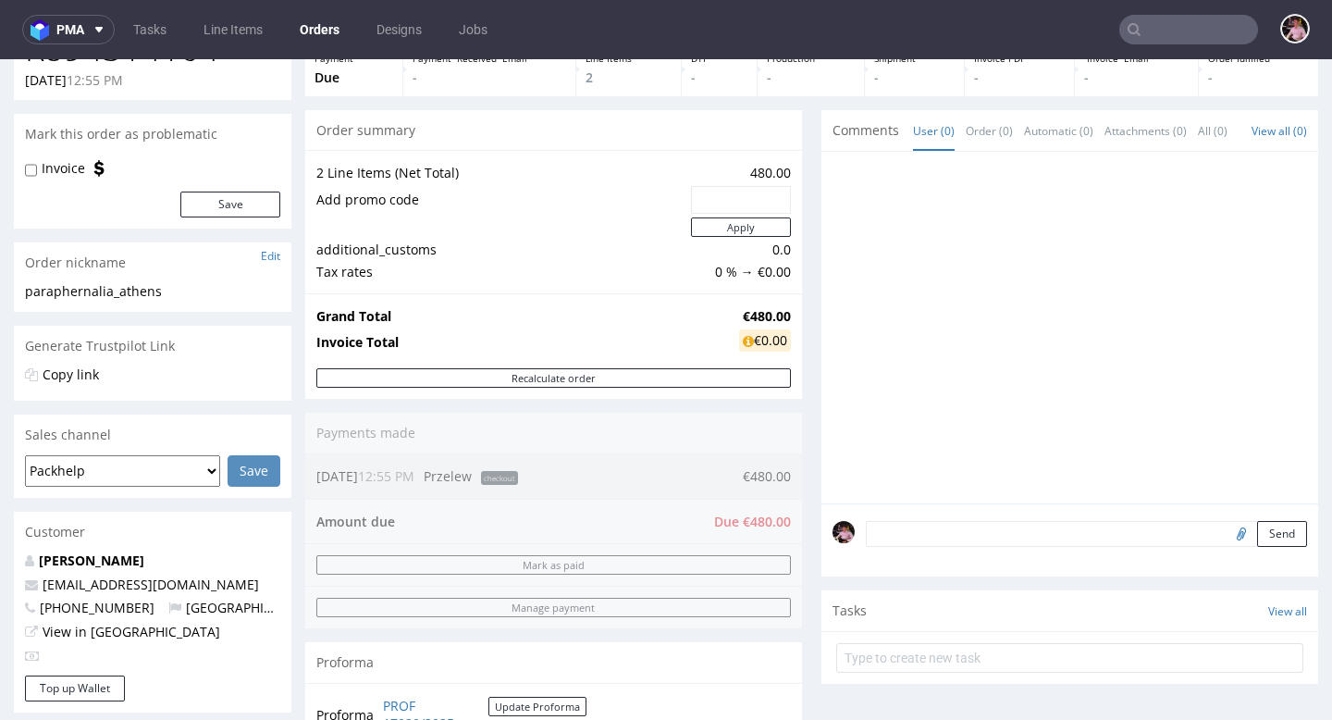
scroll to position [140, 0]
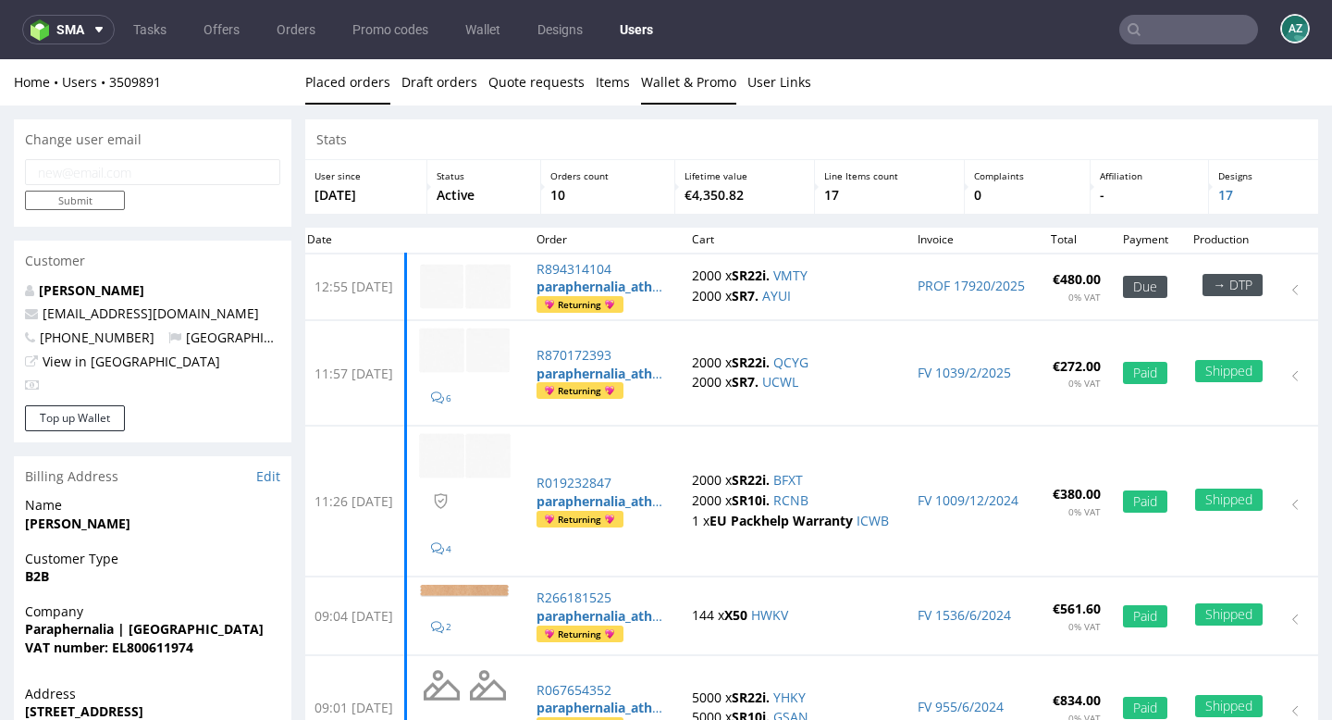
click at [655, 86] on link "Wallet & Promo" at bounding box center [688, 81] width 95 height 45
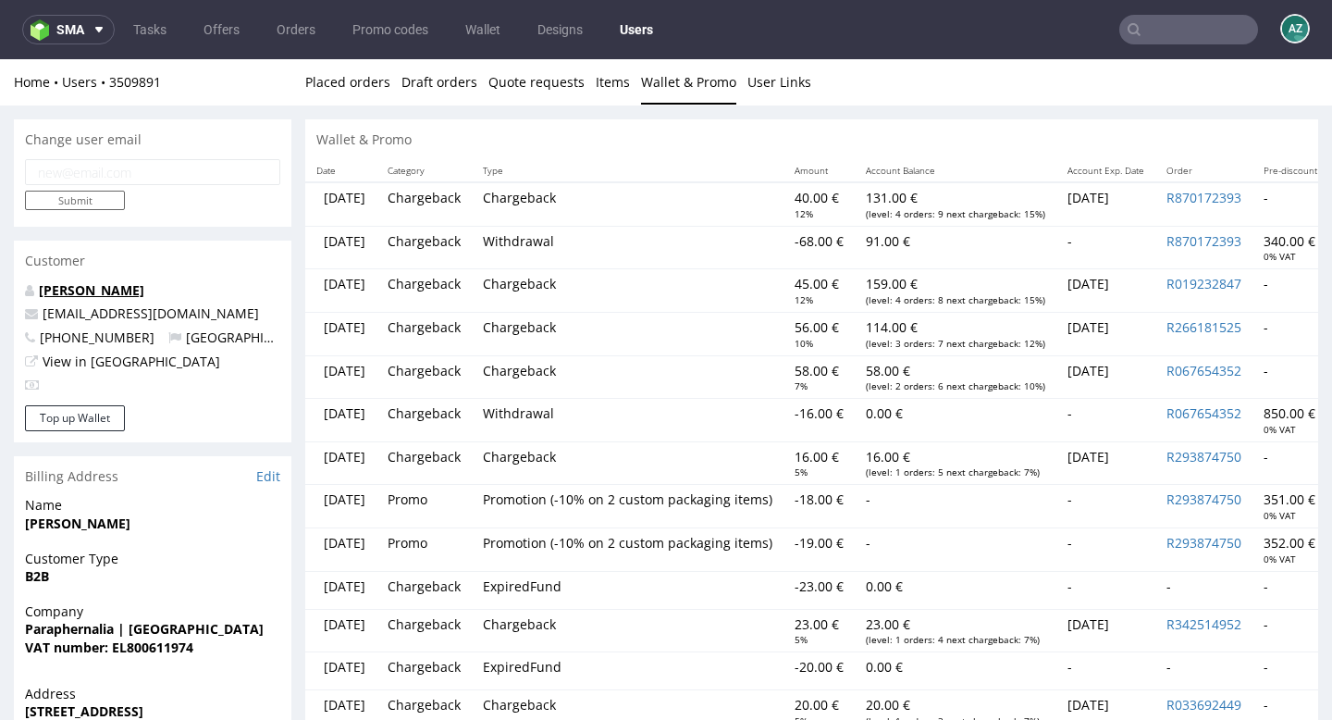
click at [126, 288] on link "ANGELA KOUTROULAKI" at bounding box center [91, 290] width 105 height 18
click at [53, 386] on div at bounding box center [152, 385] width 255 height 19
click at [74, 388] on div at bounding box center [152, 385] width 255 height 19
click at [80, 421] on button "Top up Wallet" at bounding box center [75, 418] width 100 height 26
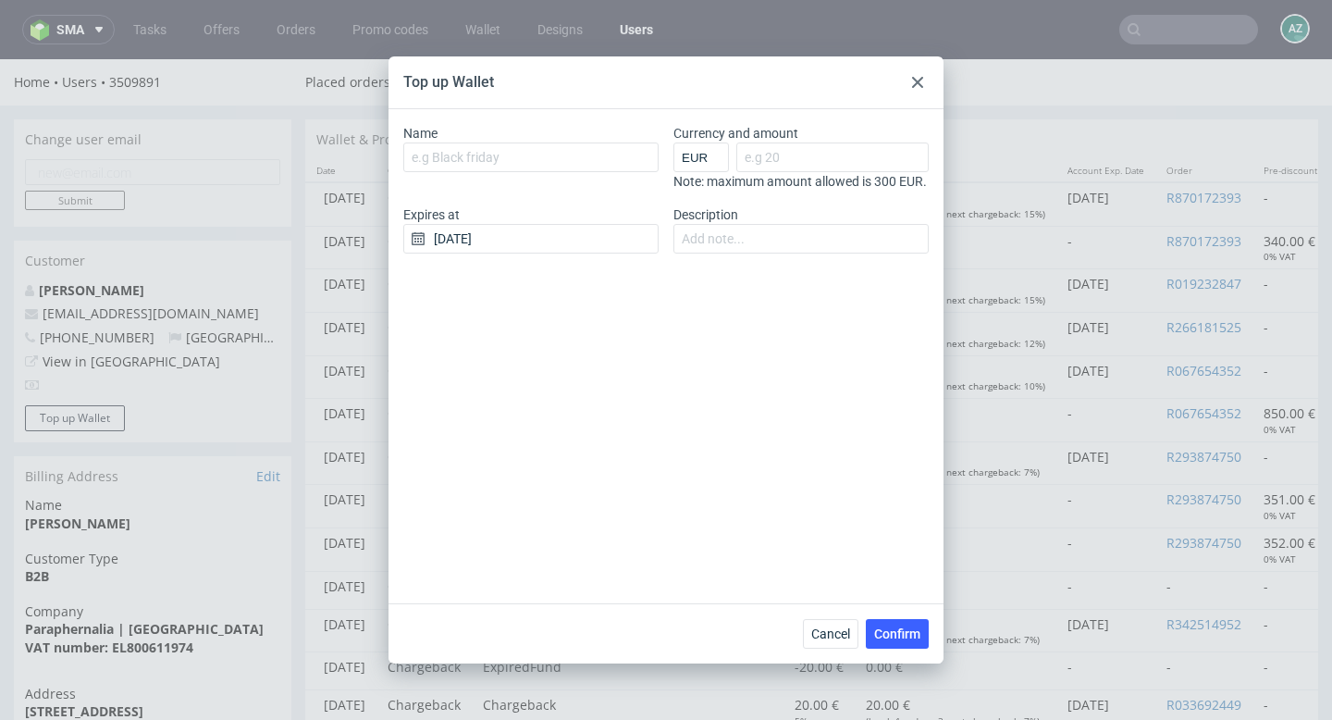
click at [918, 76] on div at bounding box center [918, 82] width 22 height 22
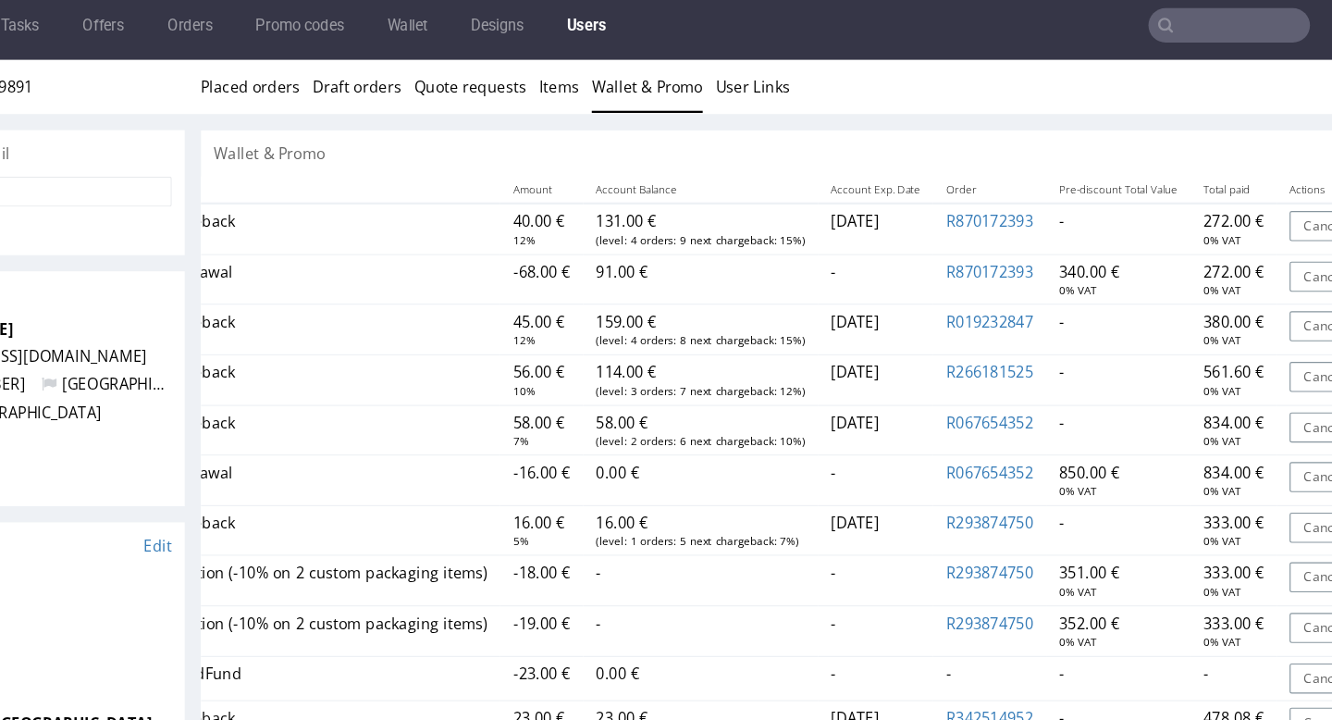
scroll to position [0, 235]
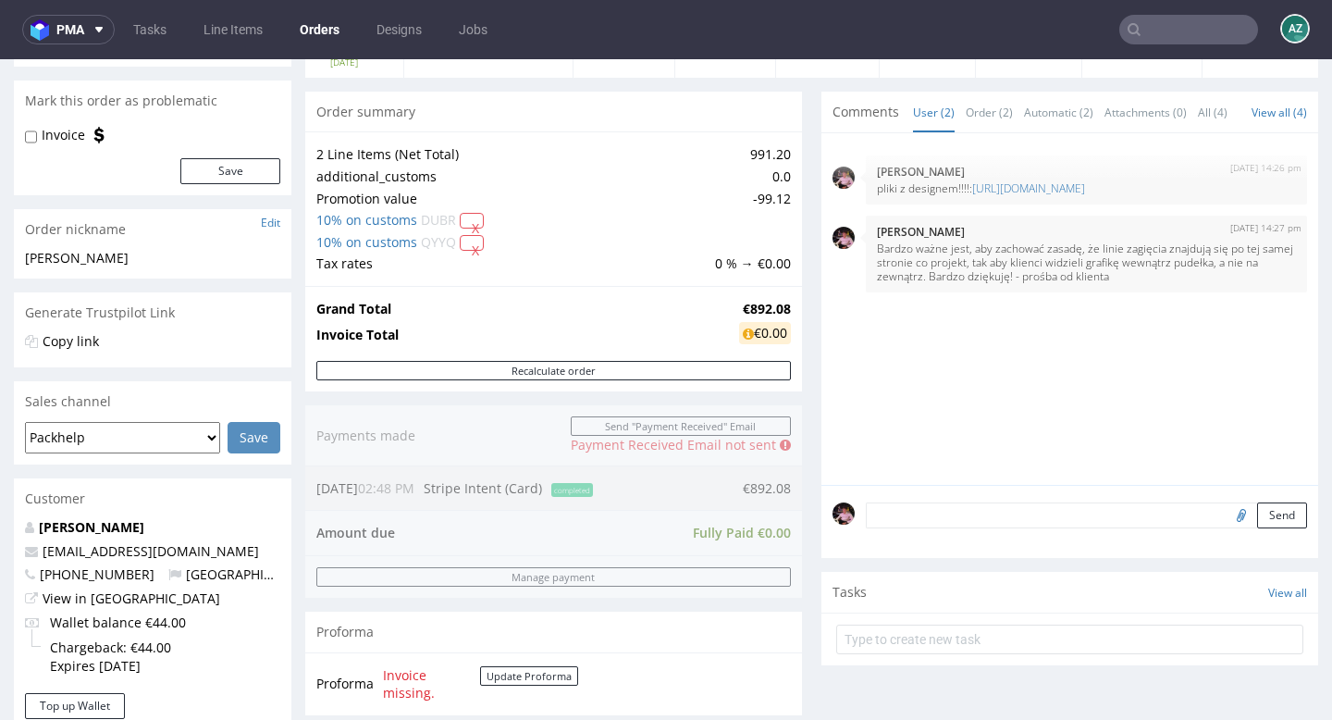
scroll to position [150, 0]
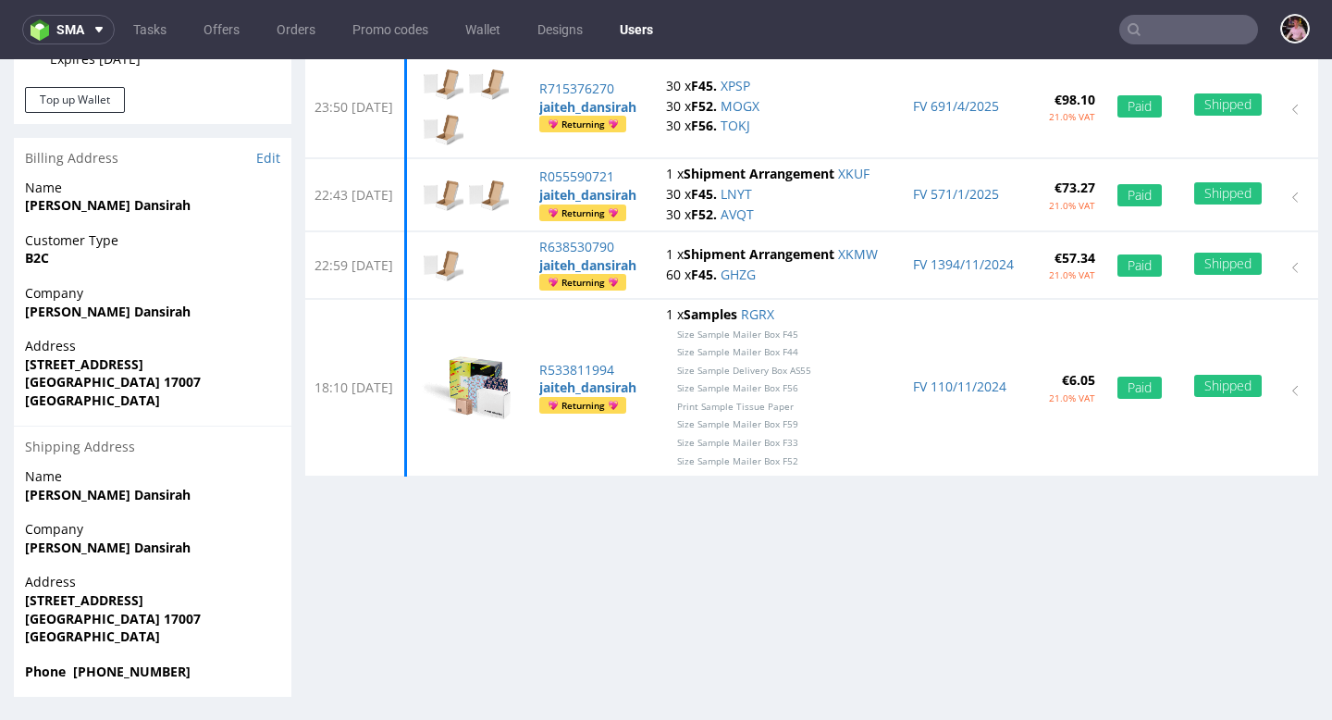
scroll to position [5, 0]
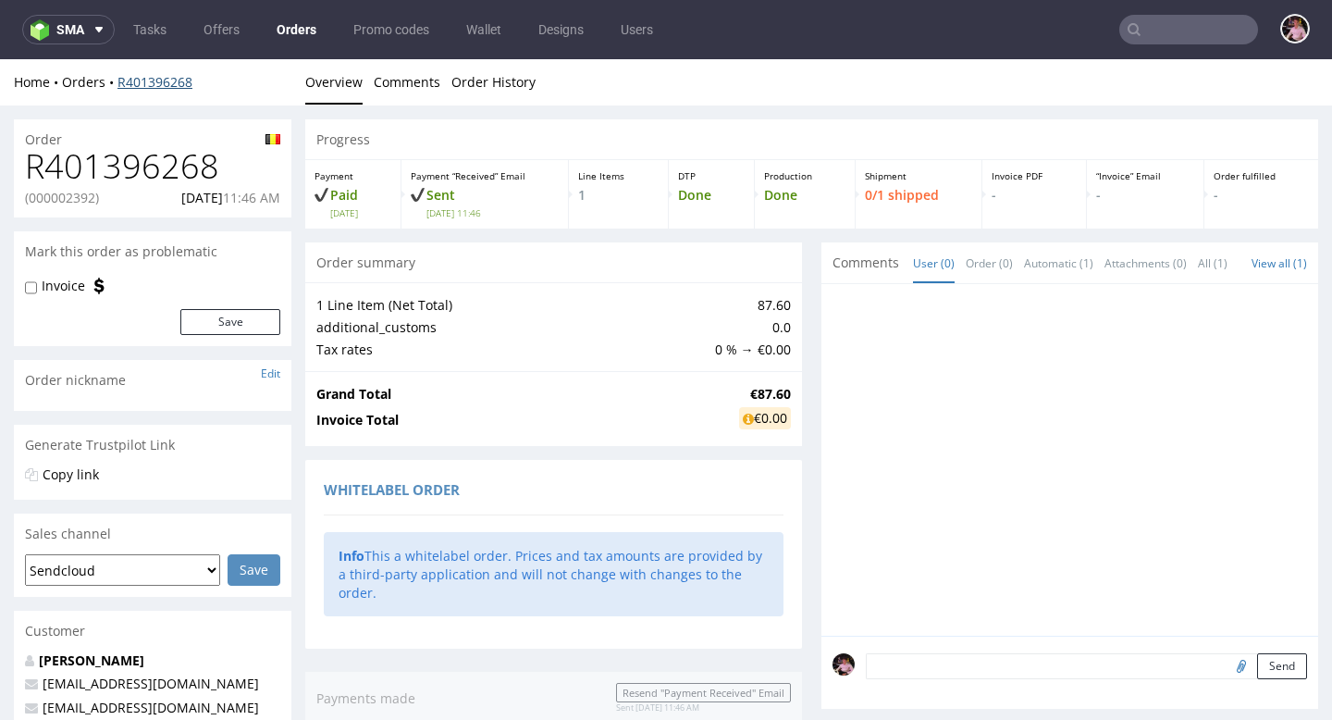
click at [156, 87] on link "R401396268" at bounding box center [154, 82] width 75 height 18
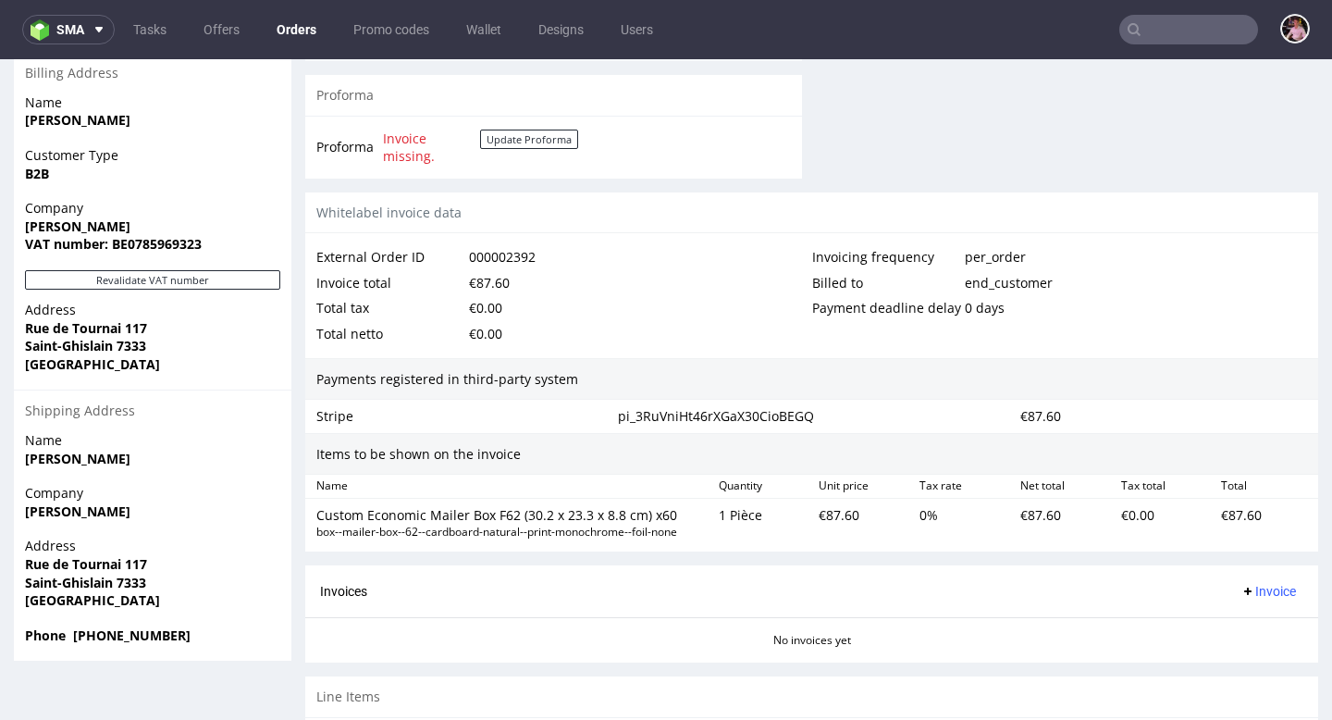
scroll to position [899, 0]
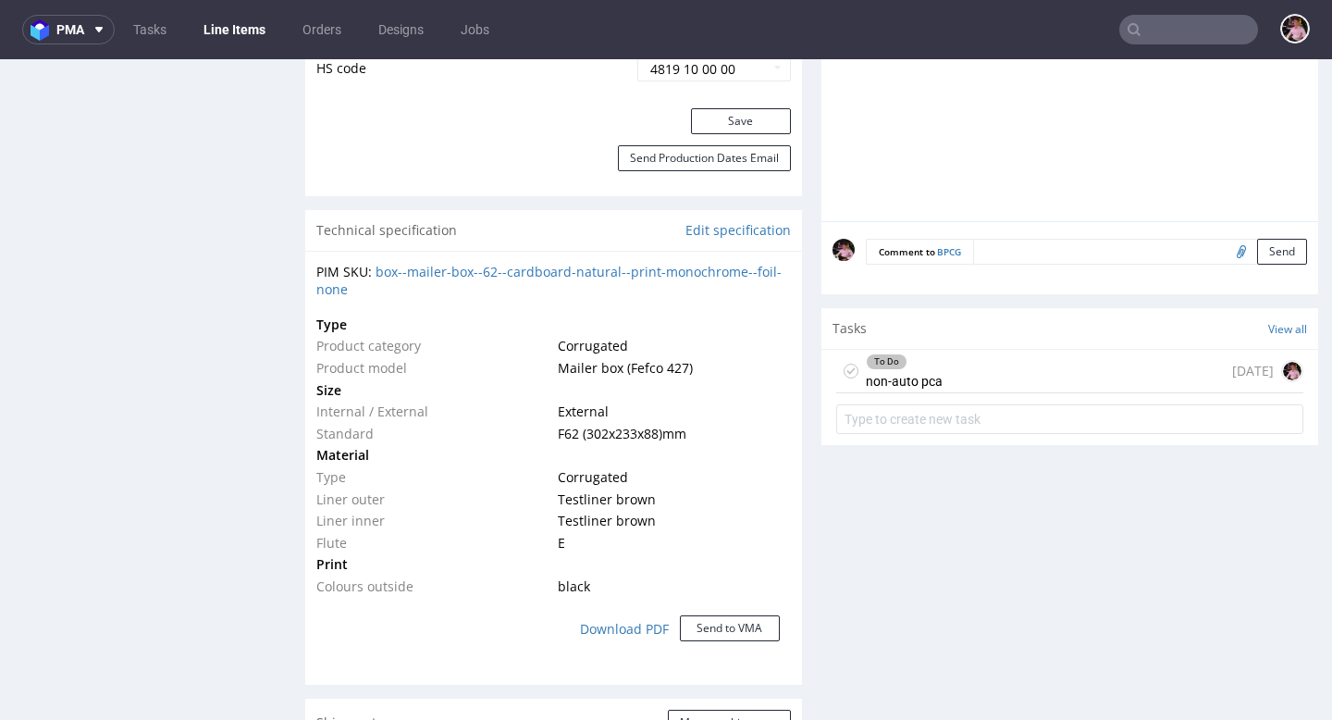
scroll to position [1156, 0]
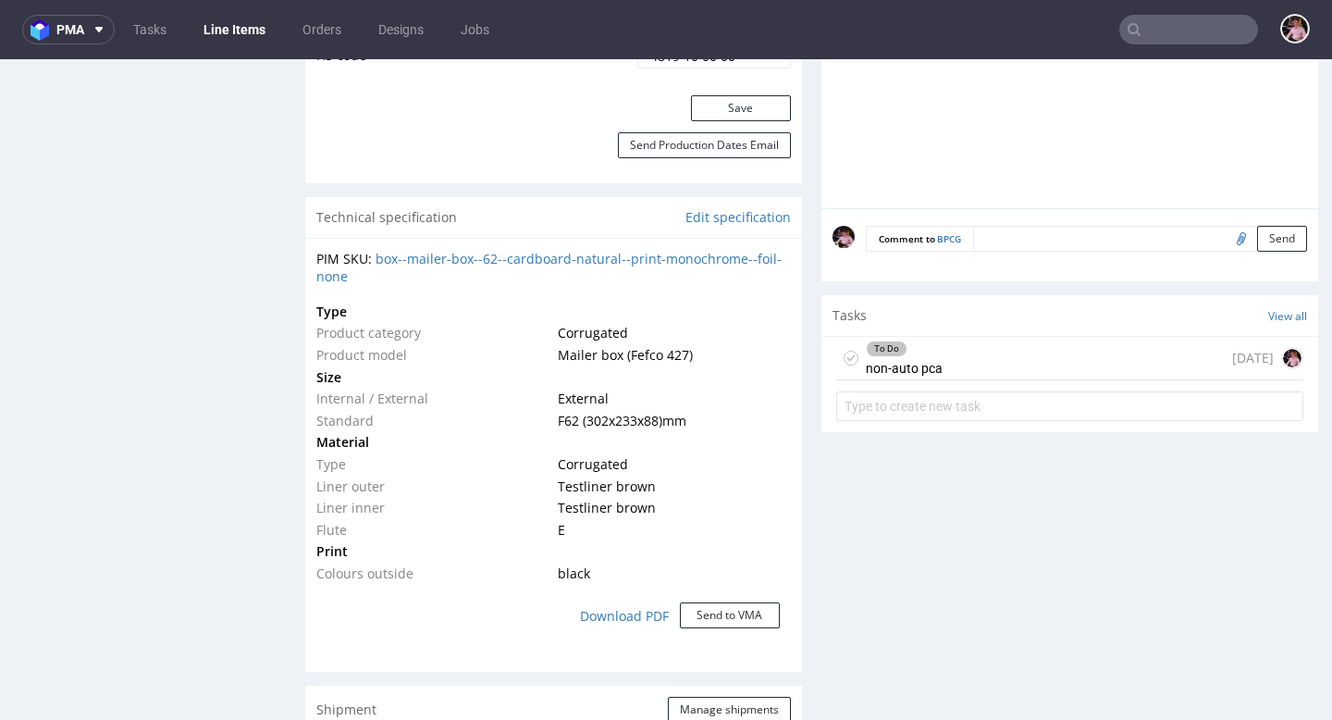
click at [991, 379] on div "To Do non-auto pca [DATE]" at bounding box center [1069, 358] width 467 height 43
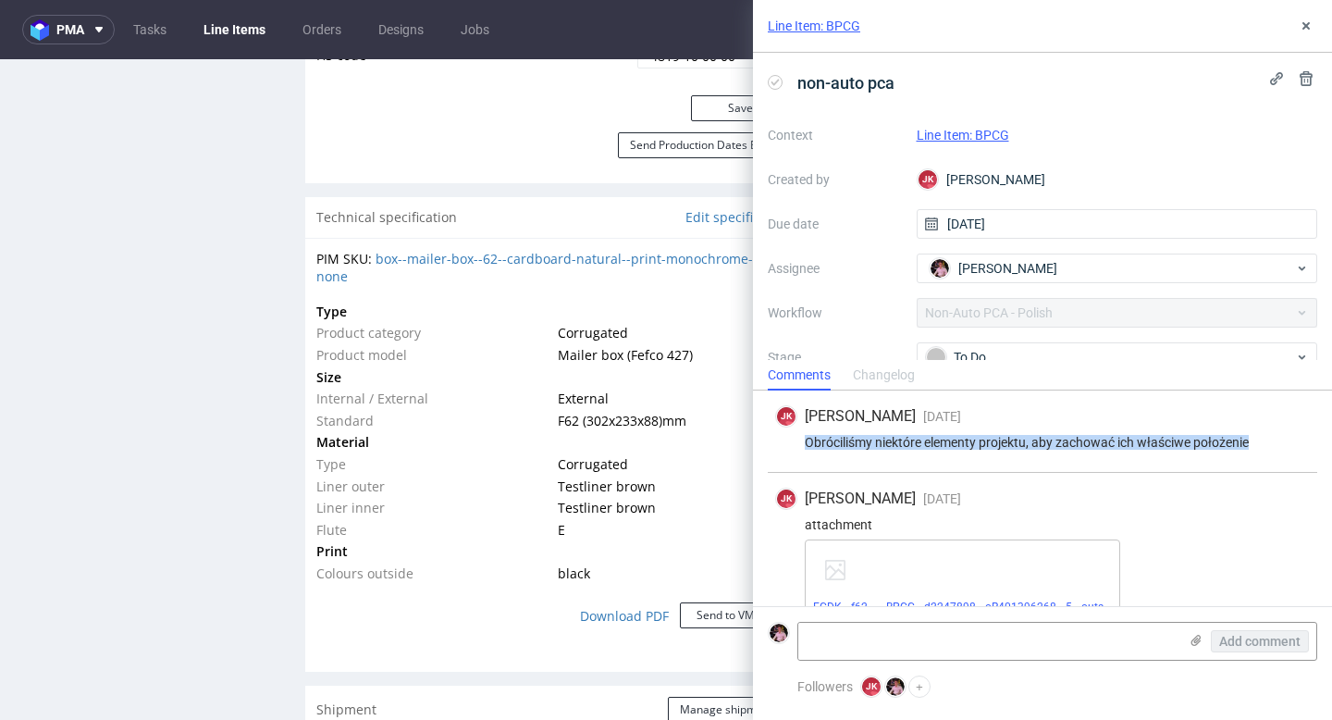
drag, startPoint x: 802, startPoint y: 437, endPoint x: 1260, endPoint y: 440, distance: 458.0
click at [1260, 441] on div "Obróciliśmy niektóre elementy projektu, aby zachować ich właściwe położenie" at bounding box center [1042, 442] width 535 height 15
copy div "Obróciliśmy niektóre elementy projektu, aby zachować ich właściwe położenie"
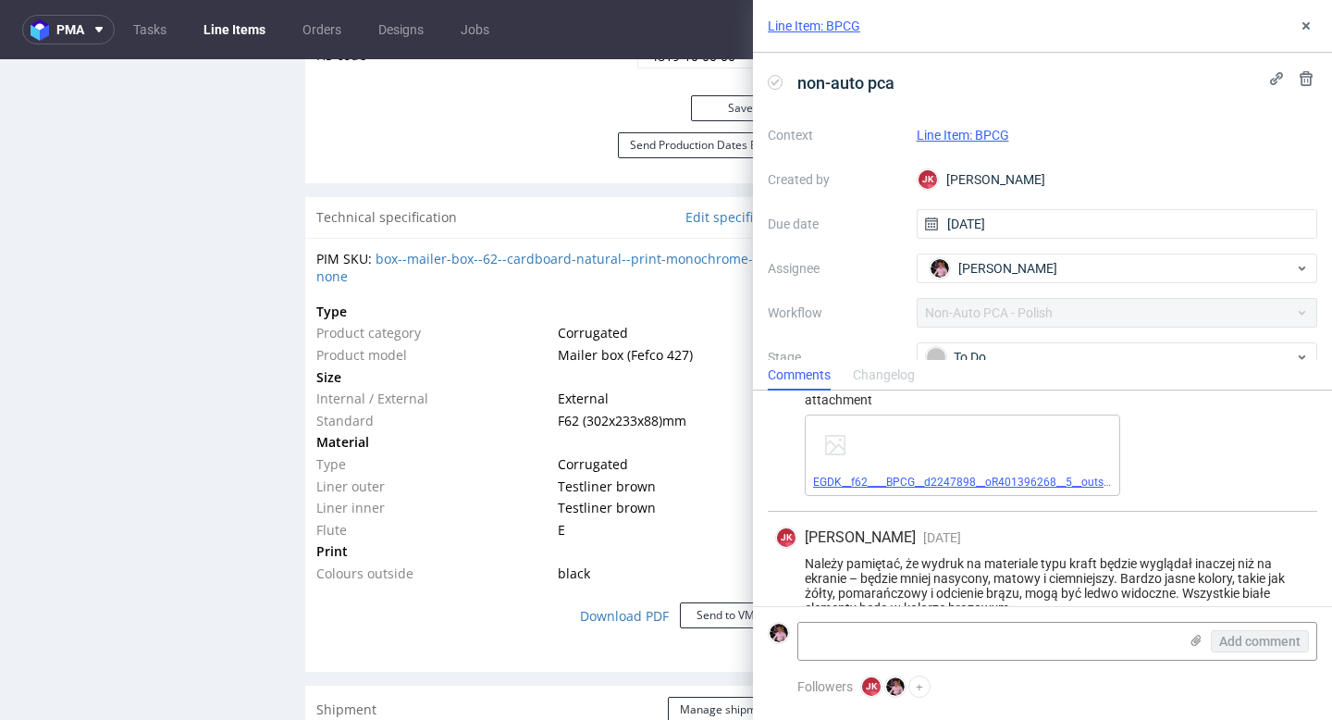
scroll to position [130, 0]
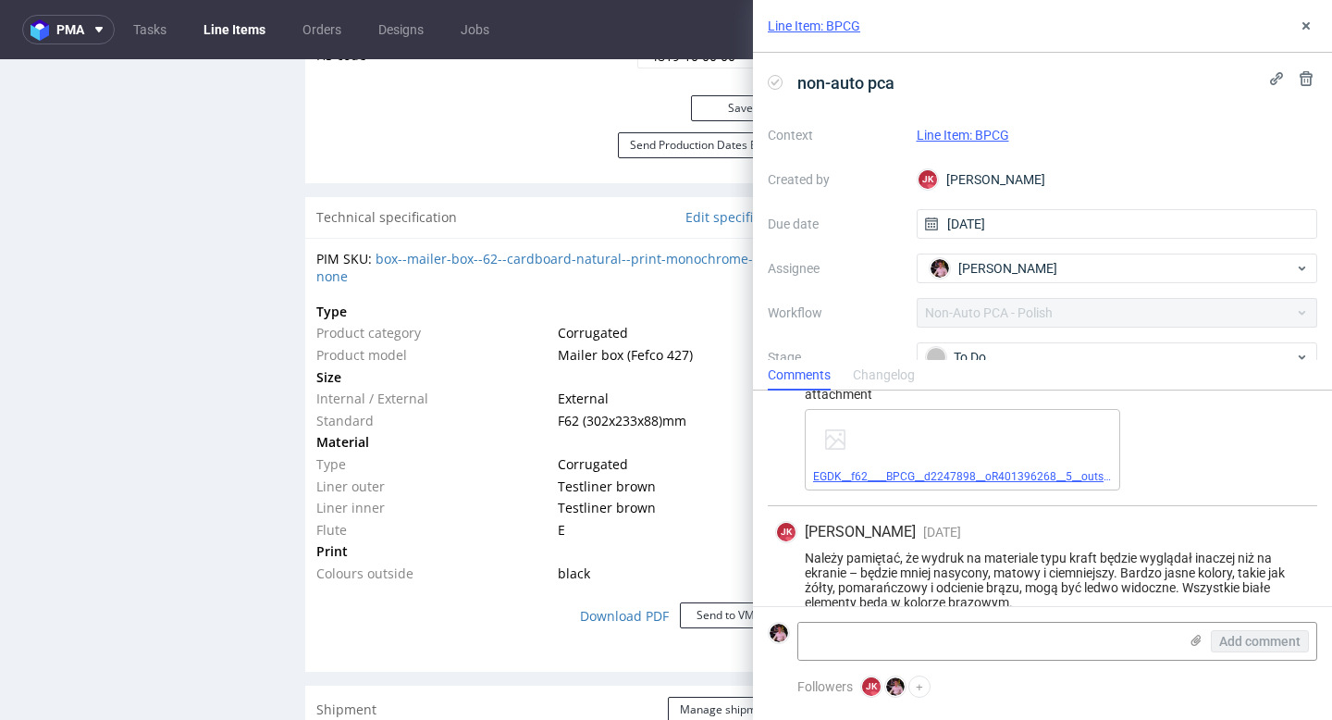
click at [933, 471] on link "EGDK__f62____BPCG__d2247898__oR401396268__5__outside.pdf" at bounding box center [975, 476] width 325 height 13
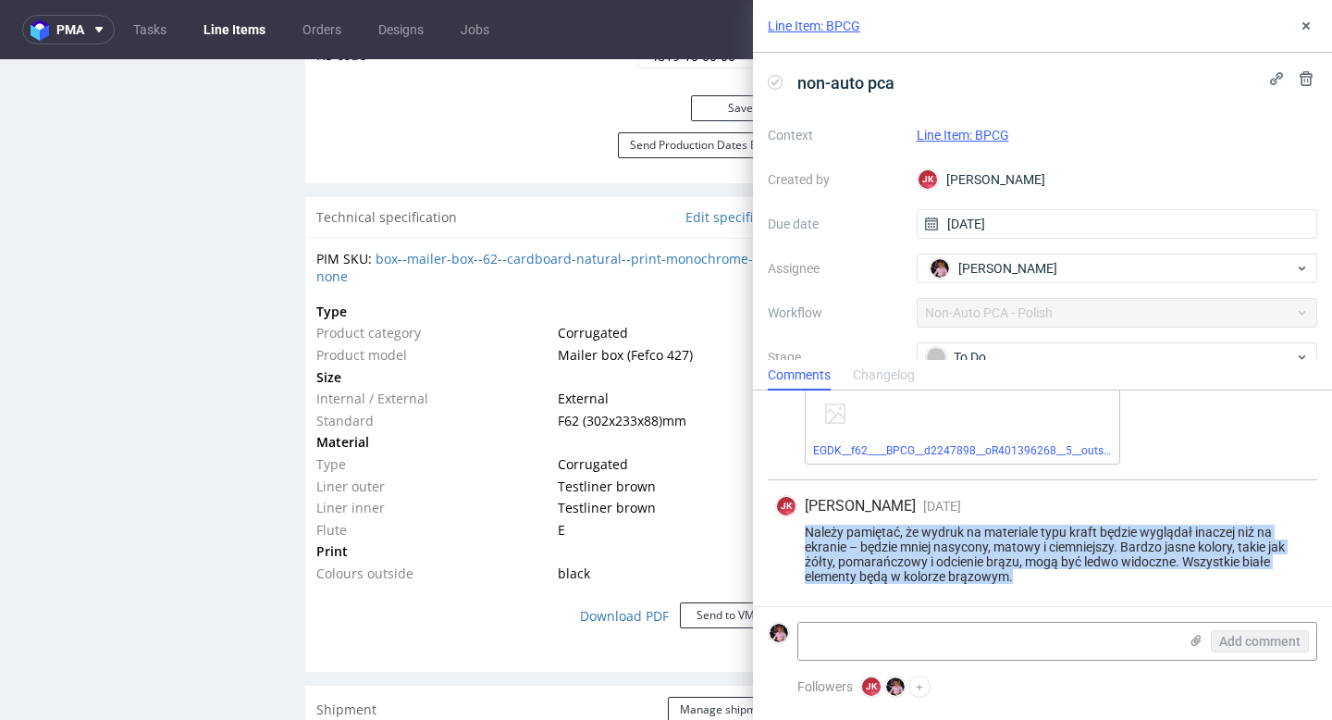
drag, startPoint x: 1045, startPoint y: 577, endPoint x: 752, endPoint y: 525, distance: 298.0
click at [752, 525] on div "Line Item: BPCG non-auto pca Context Line Item: BPCG Created by [PERSON_NAME] […" at bounding box center [1031, 360] width 601 height 720
copy div "Należy pamiętać, że wydruk na materiale typu kraft będzie wyglądał inaczej niż …"
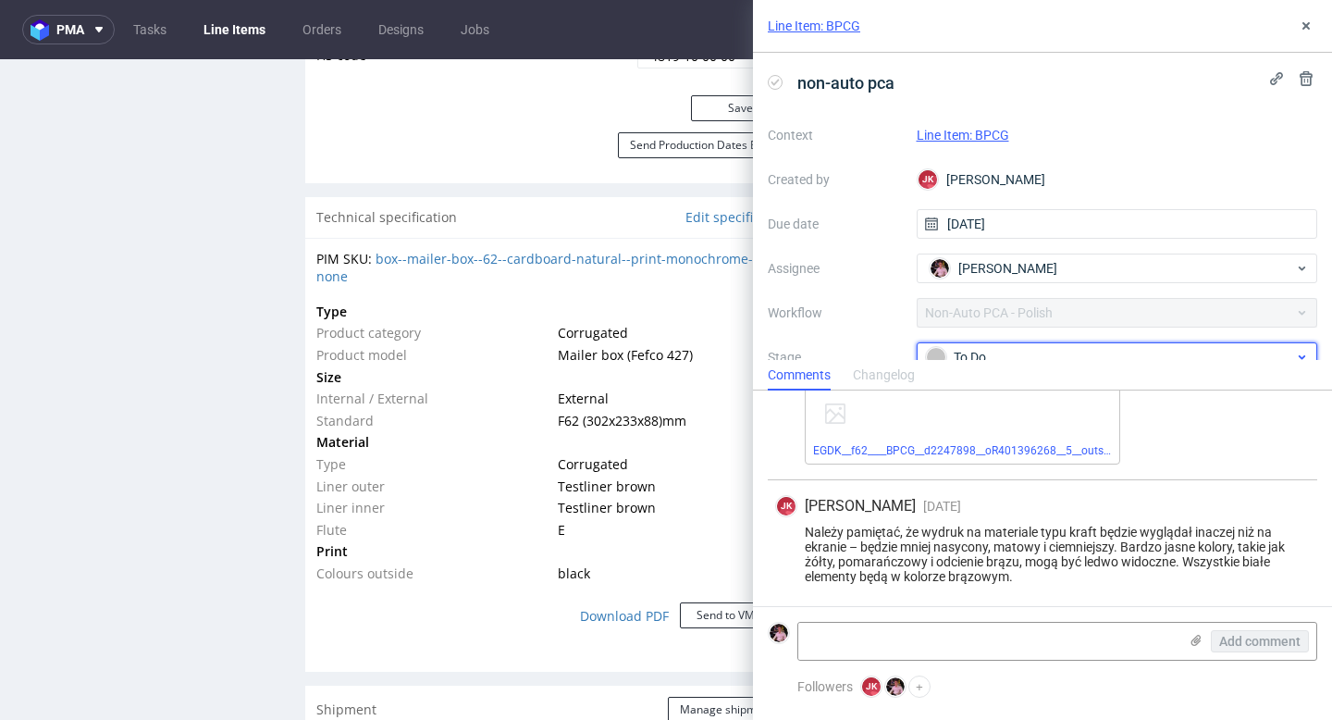
click at [1006, 351] on div "To Do" at bounding box center [1110, 357] width 368 height 20
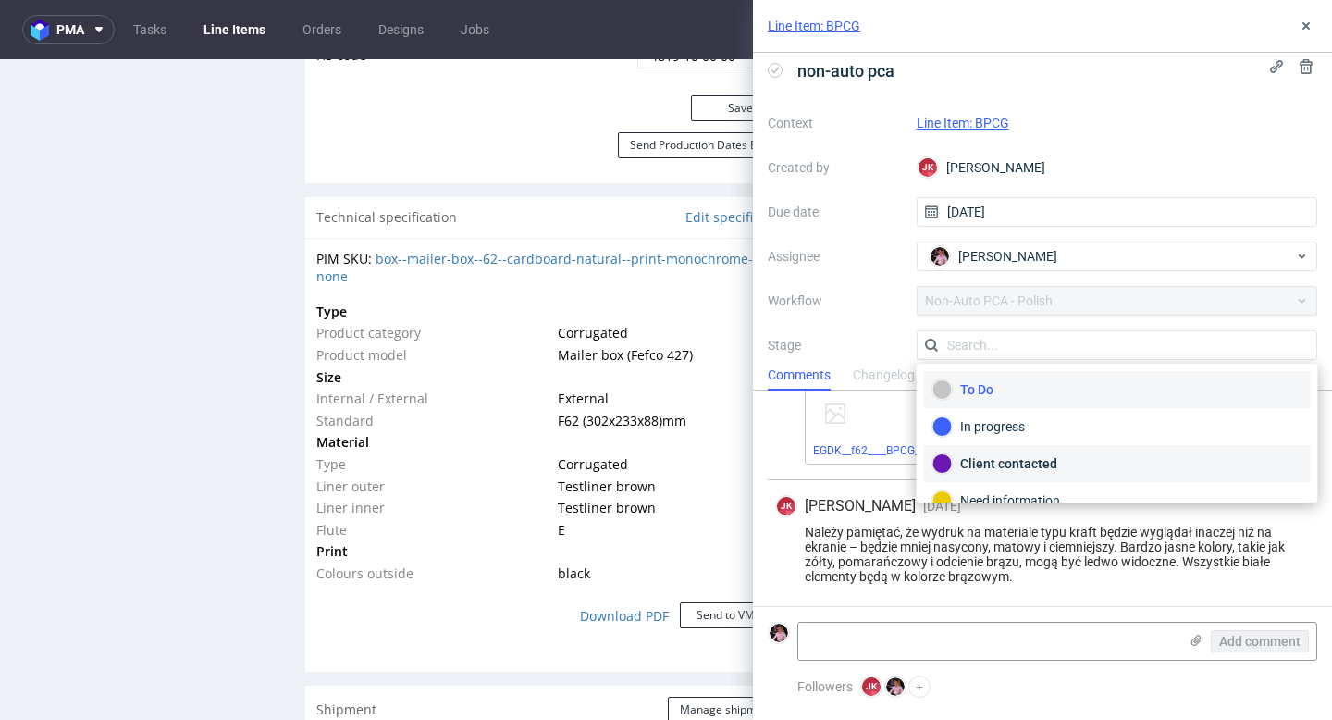
click at [989, 456] on div "Client contacted" at bounding box center [1118, 463] width 370 height 20
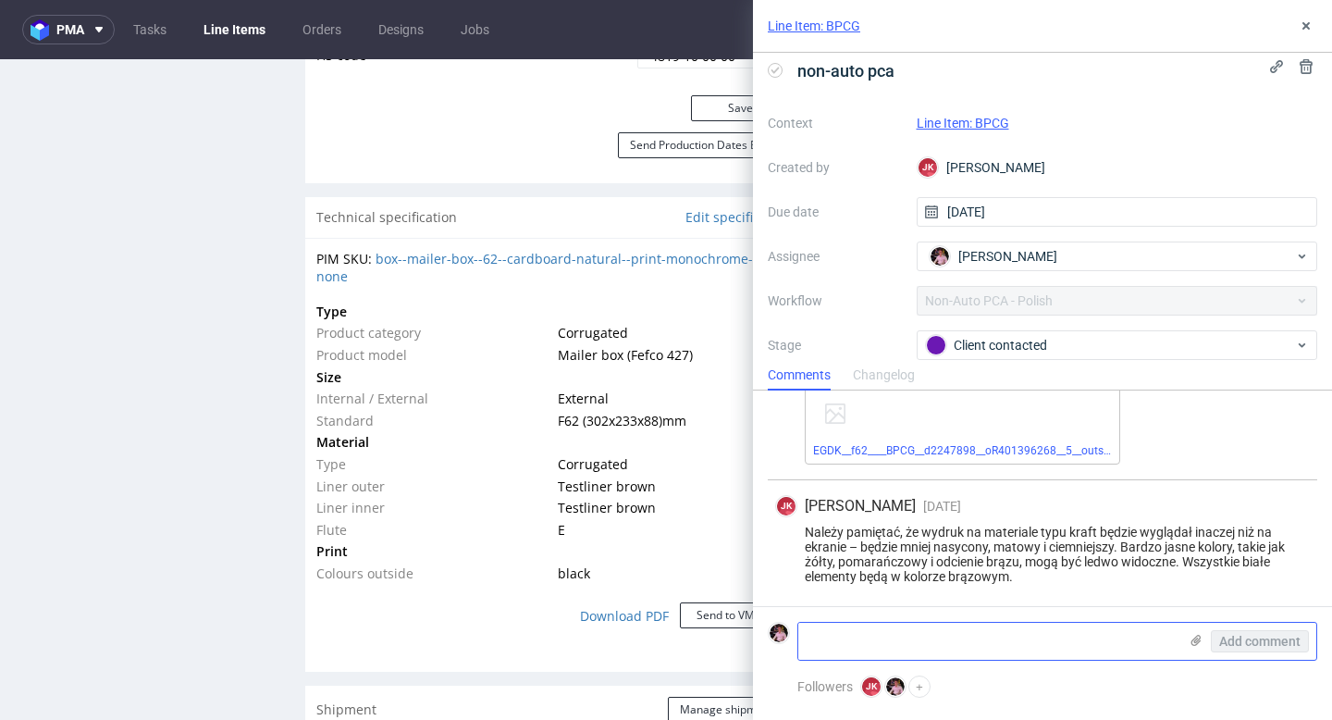
click at [947, 639] on textarea at bounding box center [987, 641] width 379 height 37
paste textarea "[URL][DOMAIN_NAME]"
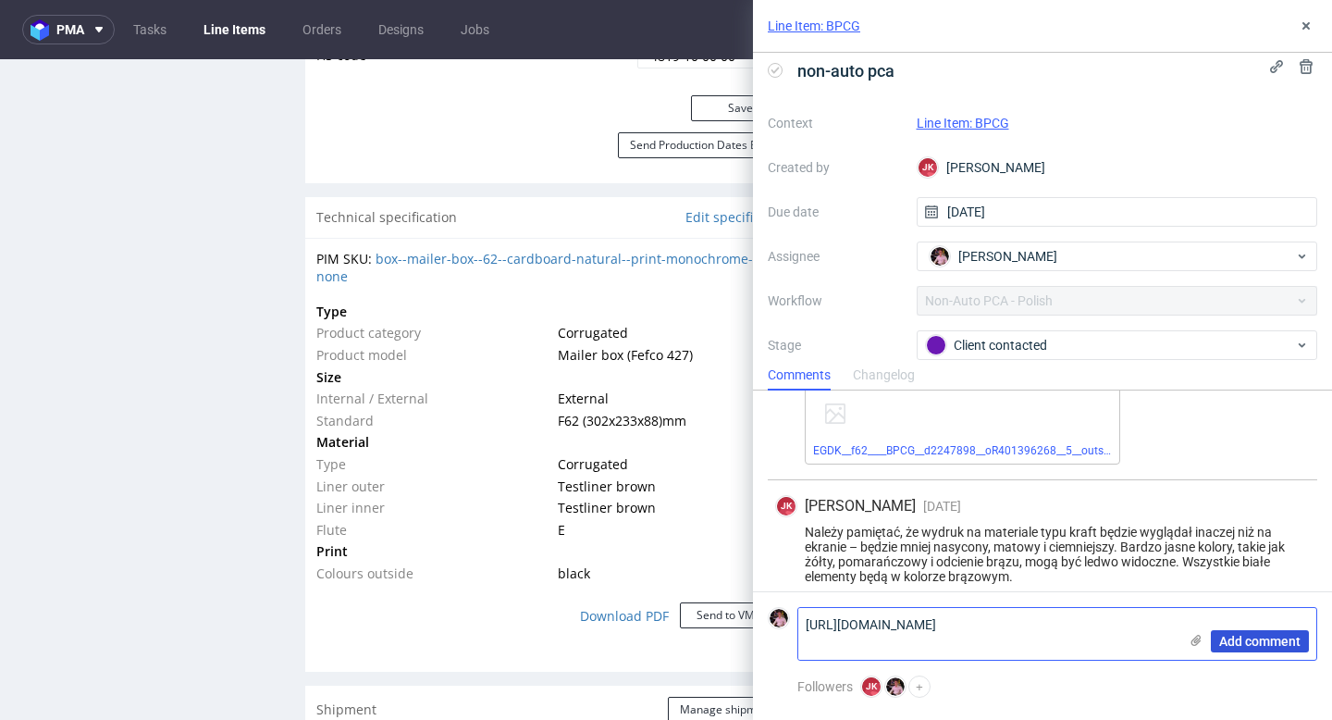
type textarea "[URL][DOMAIN_NAME]"
click at [1231, 635] on span "Add comment" at bounding box center [1259, 641] width 81 height 13
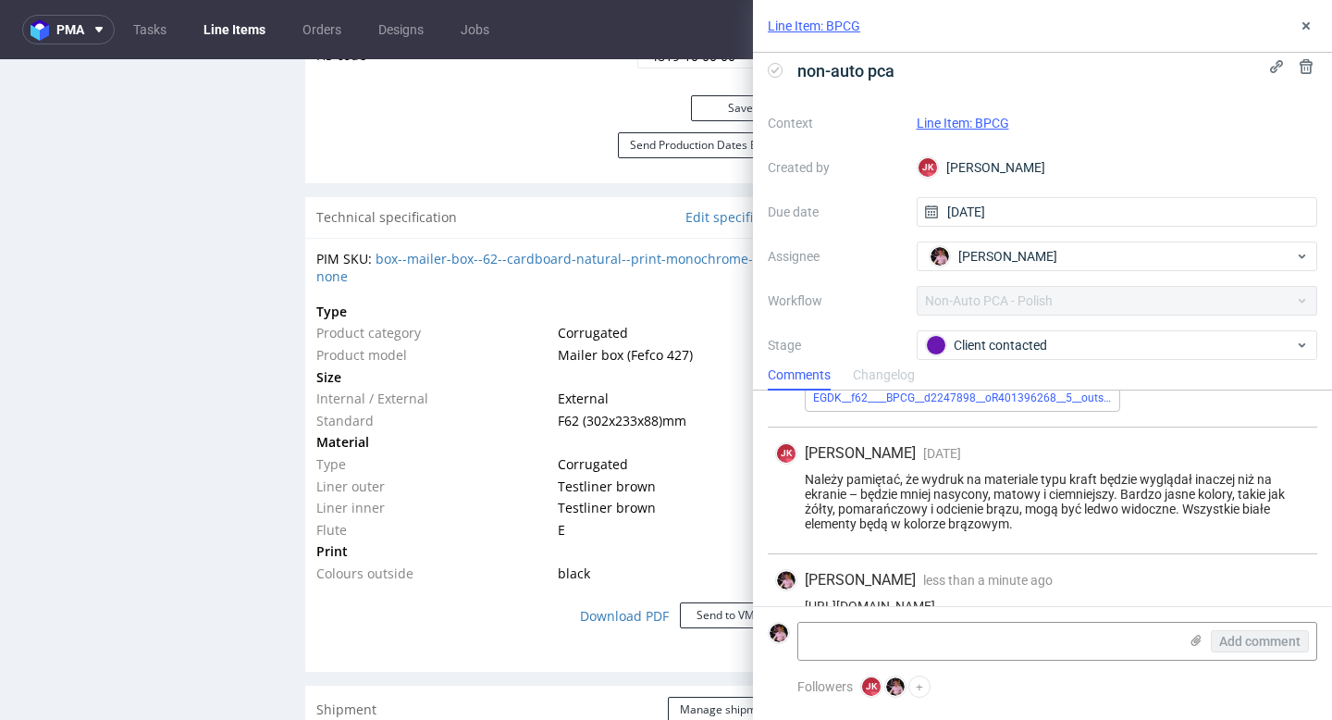
scroll to position [239, 0]
